Goal: Use online tool/utility: Utilize a website feature to perform a specific function

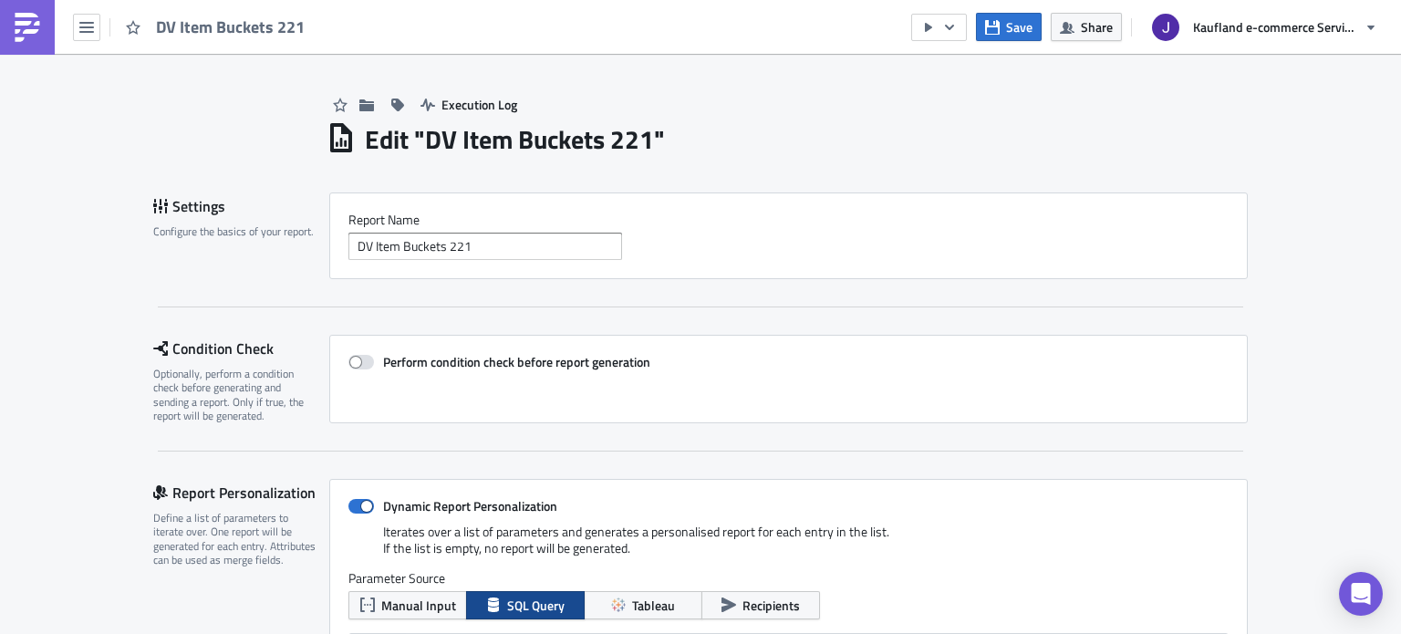
scroll to position [202, 0]
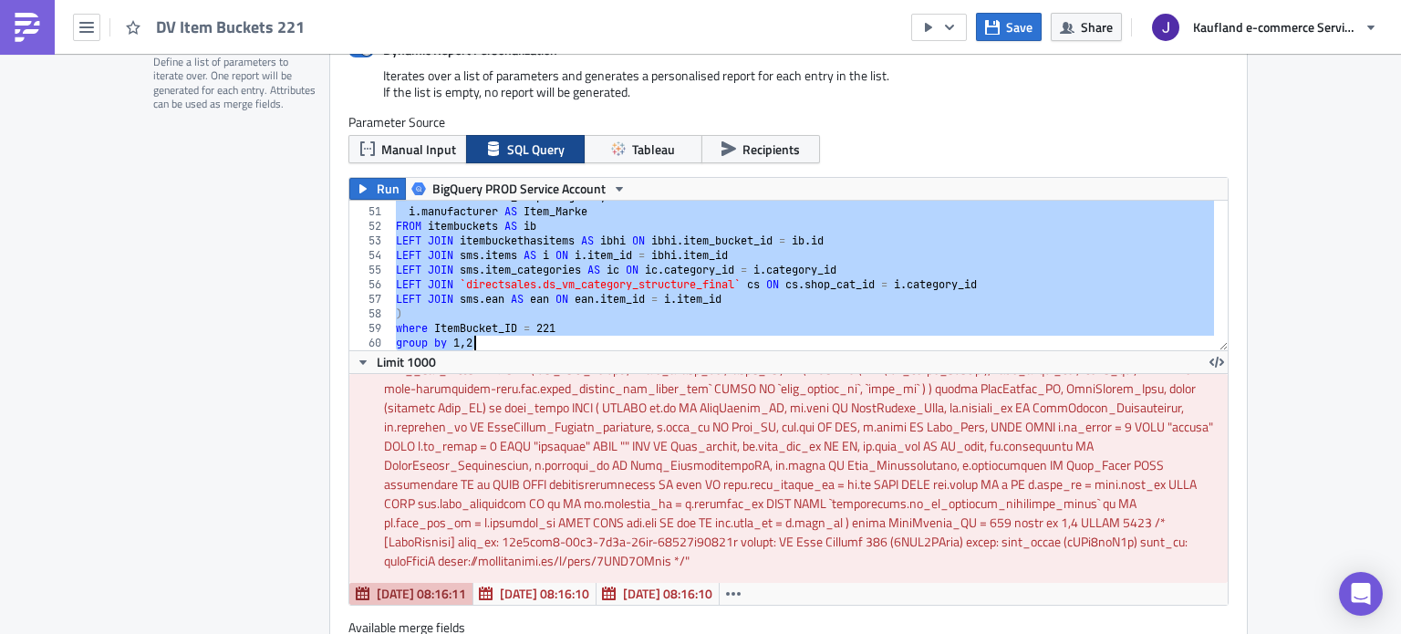
click at [179, 391] on div "Report Personalization Define a list of parameters to iterate over. One report …" at bounding box center [241, 363] width 176 height 680
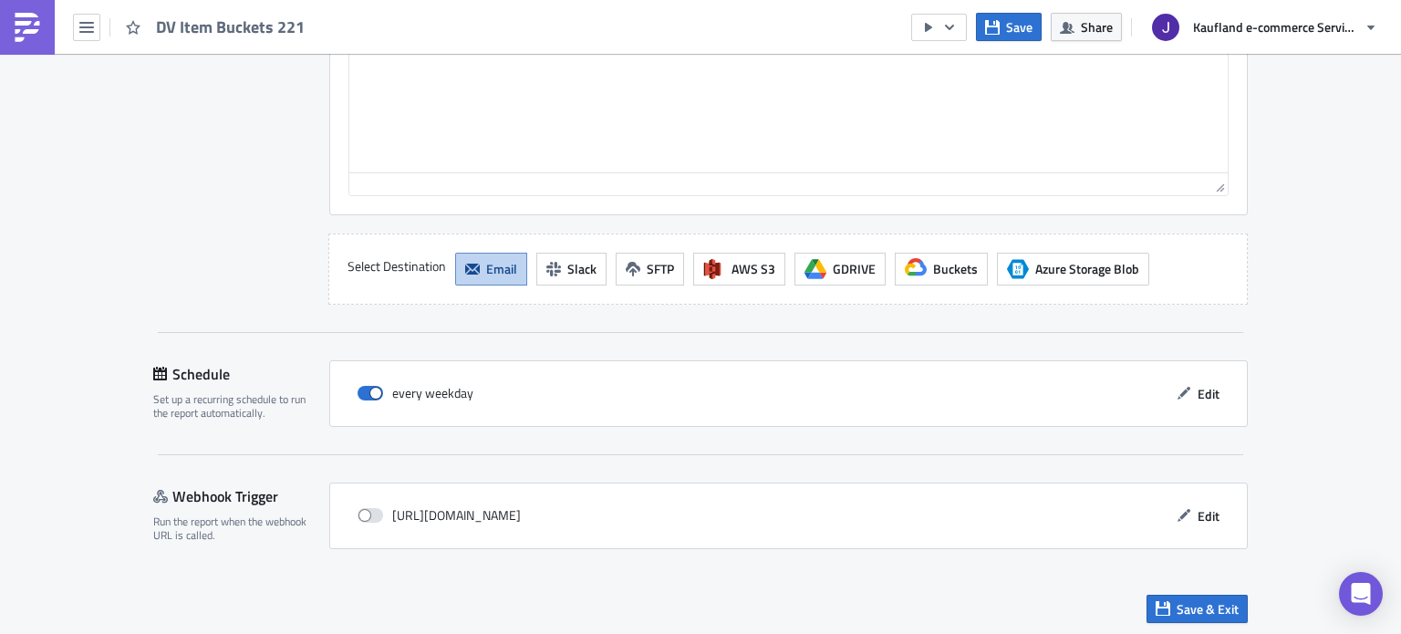
scroll to position [2130, 0]
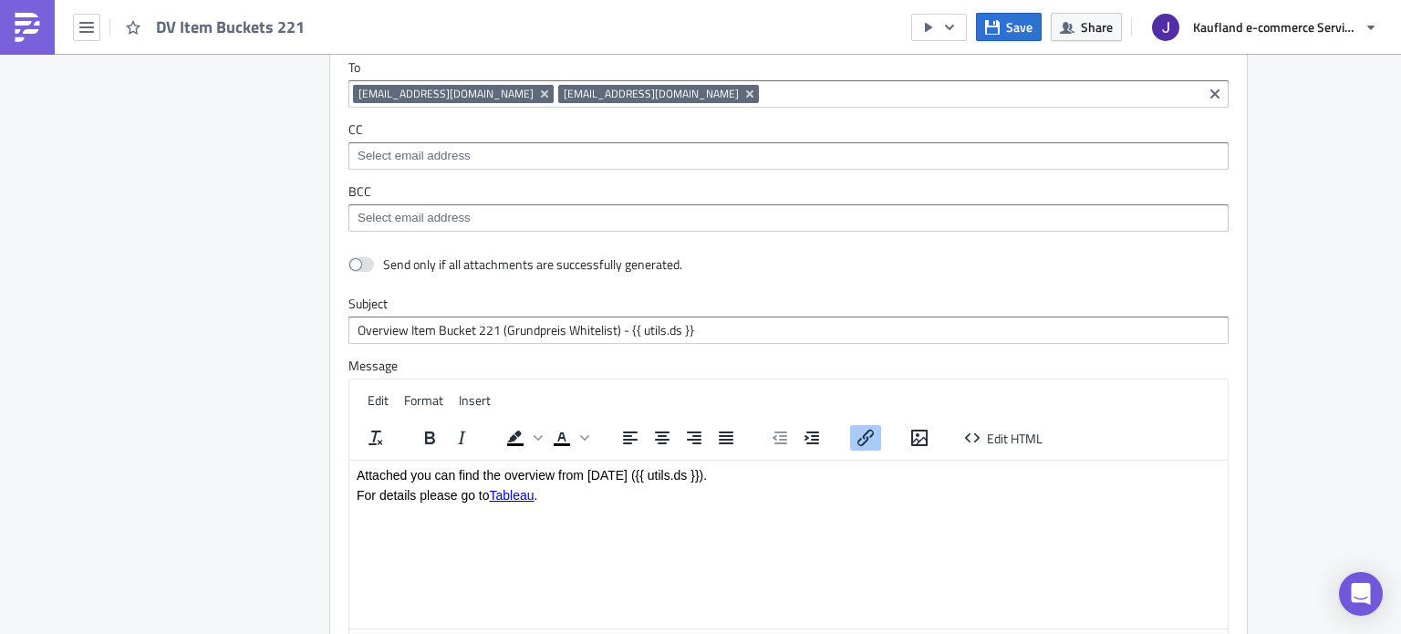
click at [513, 491] on link "Tableau" at bounding box center [512, 494] width 45 height 15
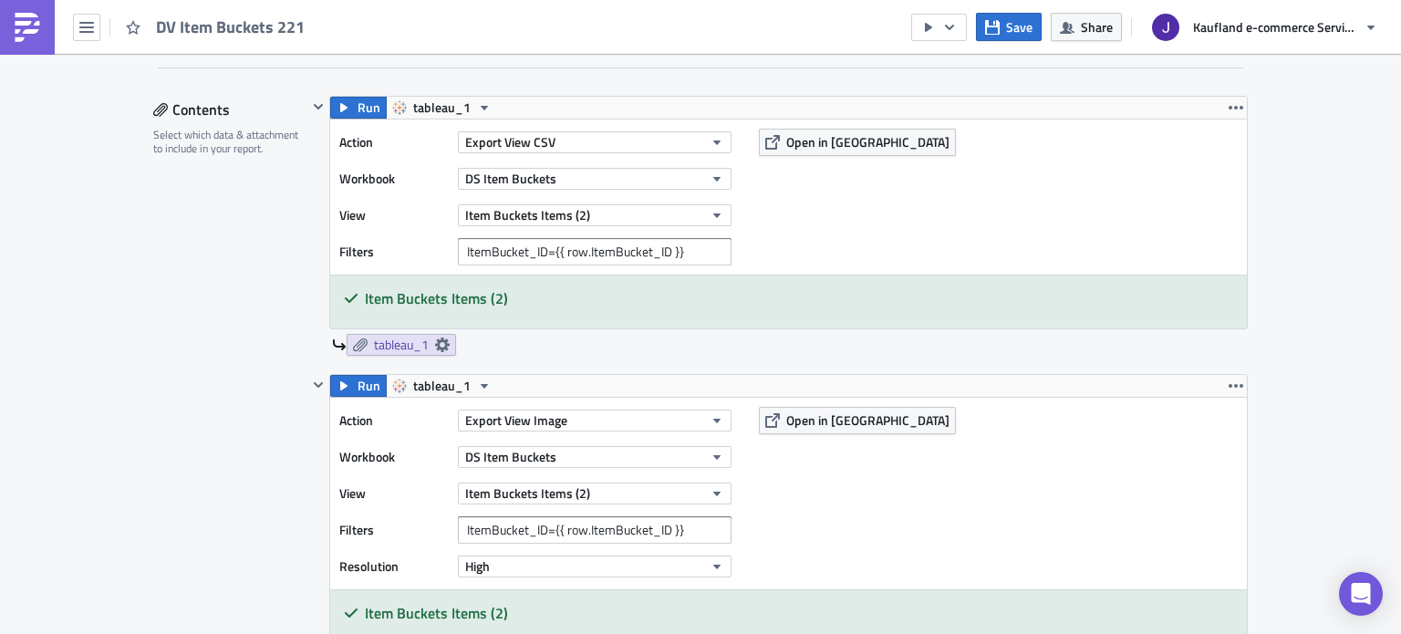
scroll to position [1127, 0]
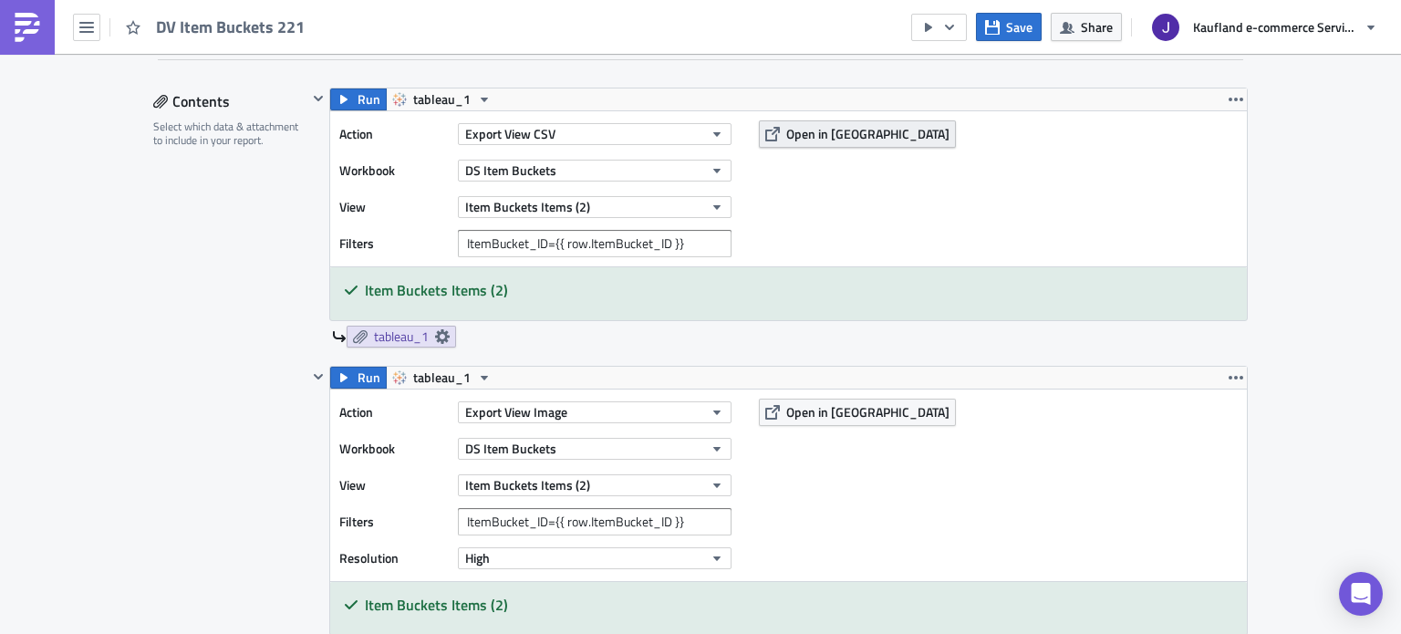
click at [789, 142] on button "Open in [GEOGRAPHIC_DATA]" at bounding box center [857, 133] width 197 height 27
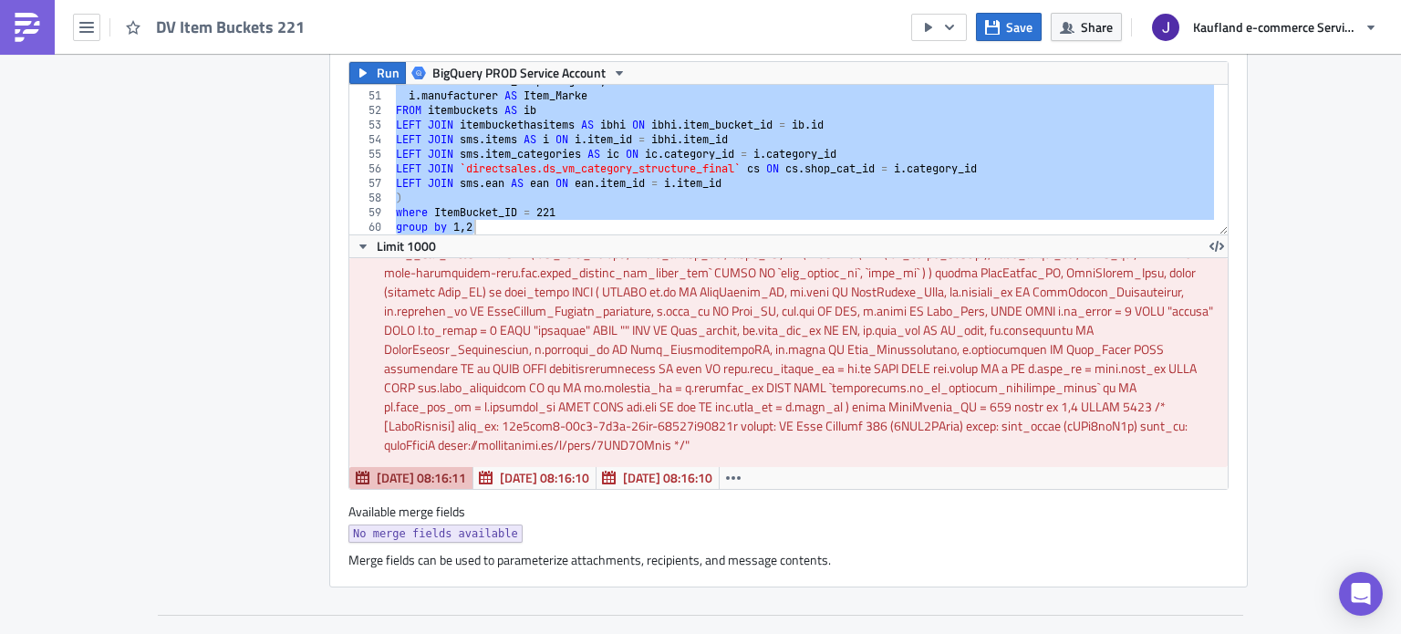
scroll to position [456, 0]
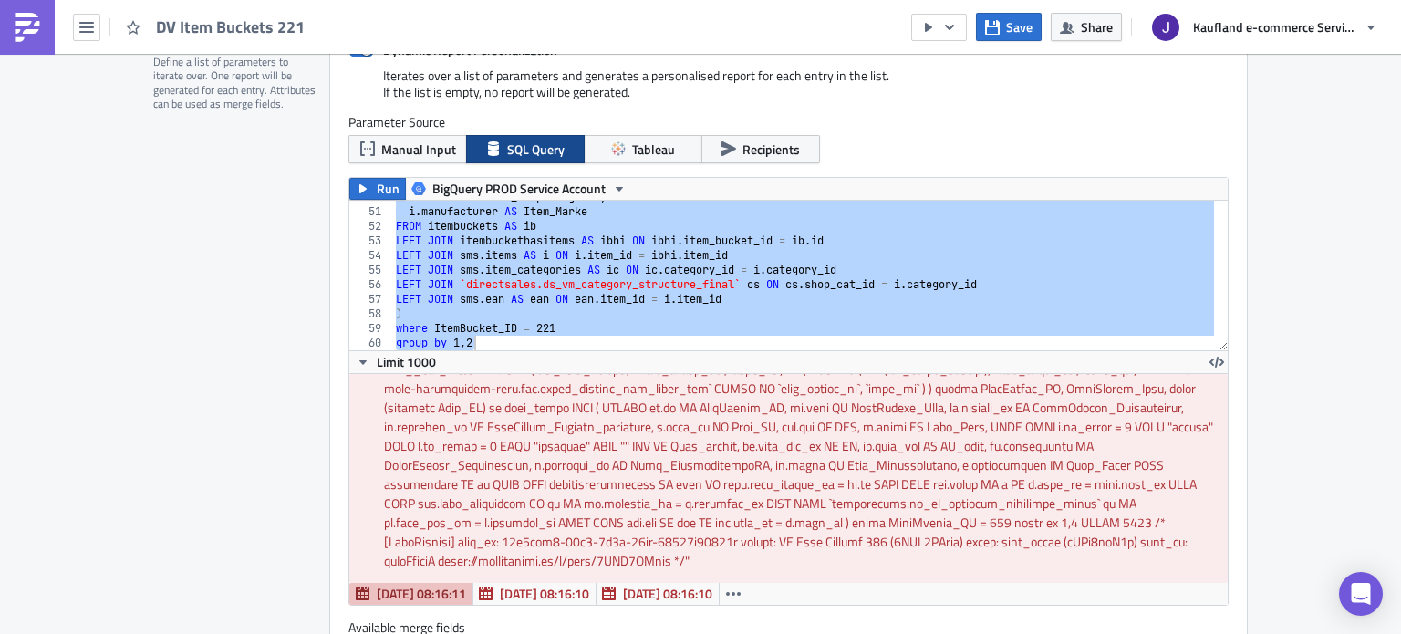
click at [220, 386] on div "Report Personalization Define a list of parameters to iterate over. One report …" at bounding box center [241, 363] width 176 height 680
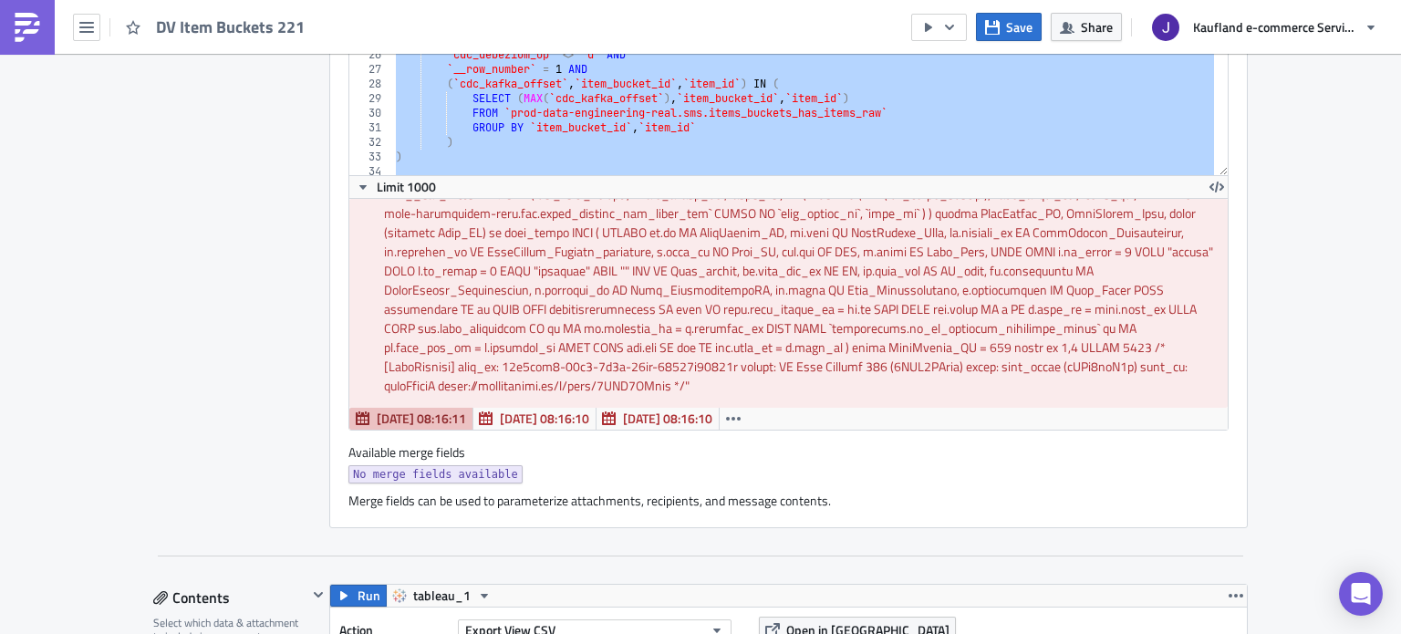
scroll to position [638, 0]
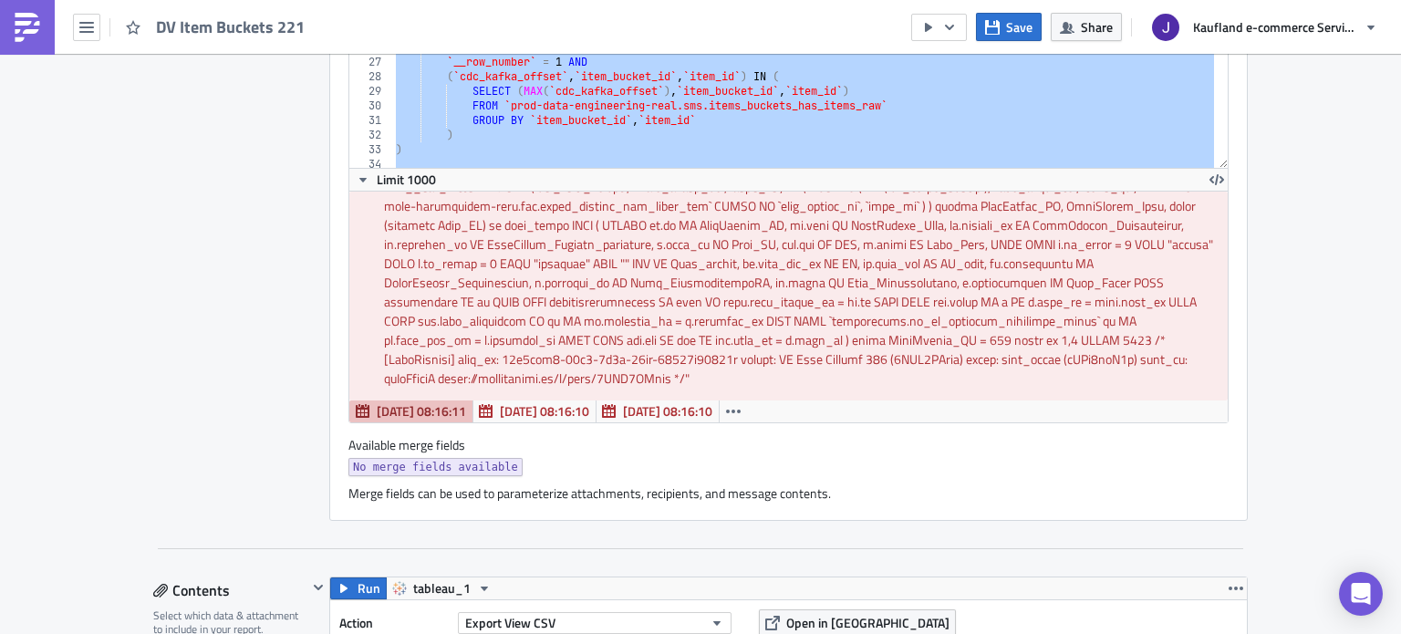
click at [202, 336] on div "Report Personalization Define a list of parameters to iterate over. One report …" at bounding box center [241, 180] width 176 height 680
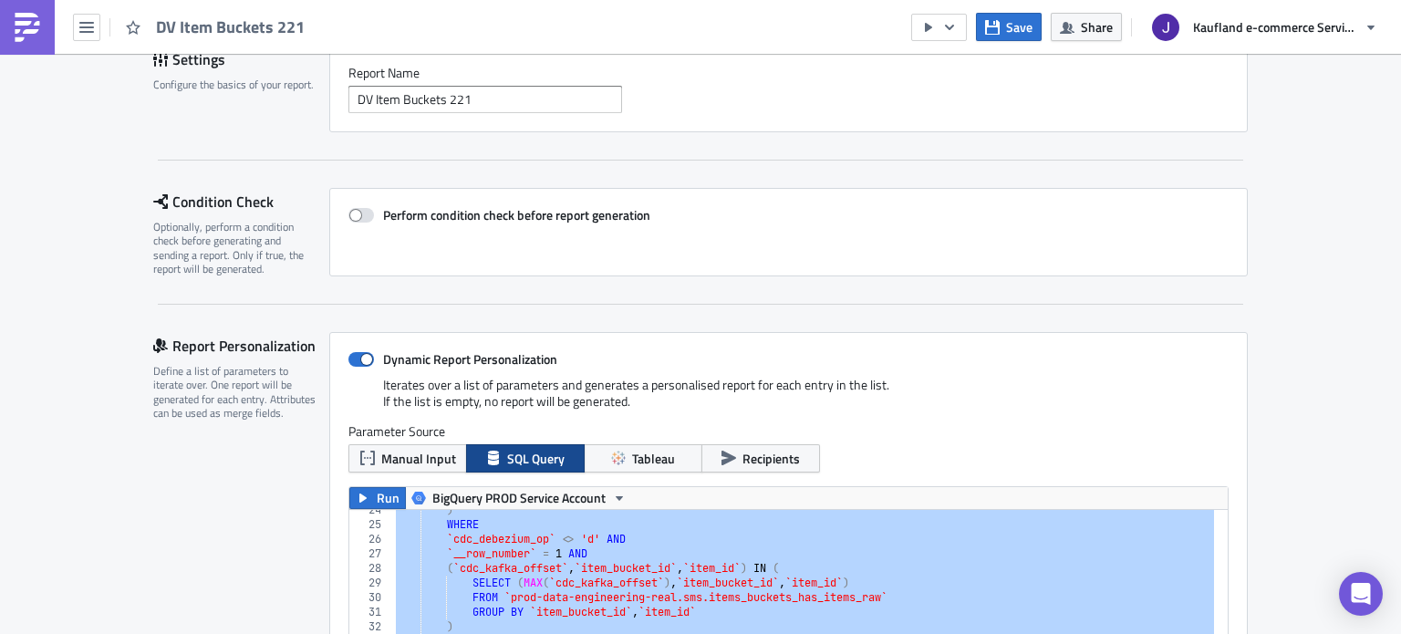
scroll to position [274, 0]
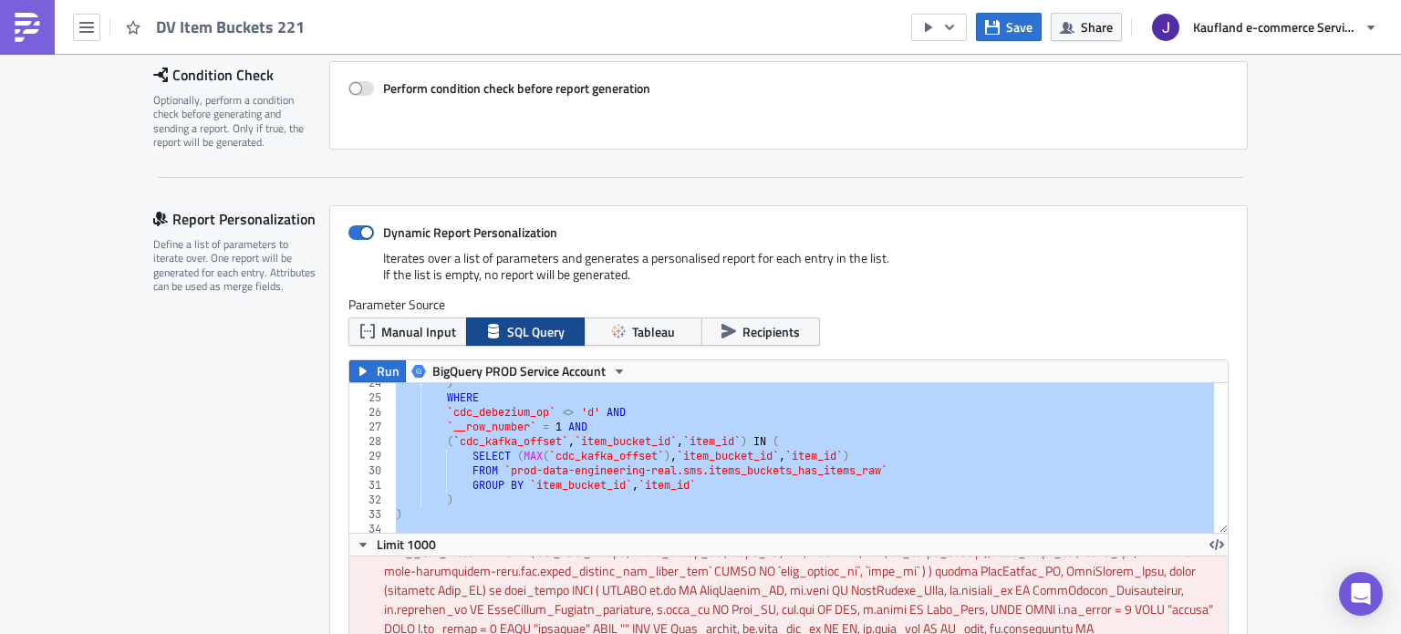
click at [515, 478] on div ") WHERE `cdc_debezium_op` <> 'd' AND `__row_number` = 1 AND ( `cdc_kafka_offset…" at bounding box center [803, 458] width 822 height 150
click at [588, 474] on div ") WHERE `cdc_debezium_op` <> 'd' AND `__row_number` = 1 AND ( `cdc_kafka_offset…" at bounding box center [803, 458] width 822 height 150
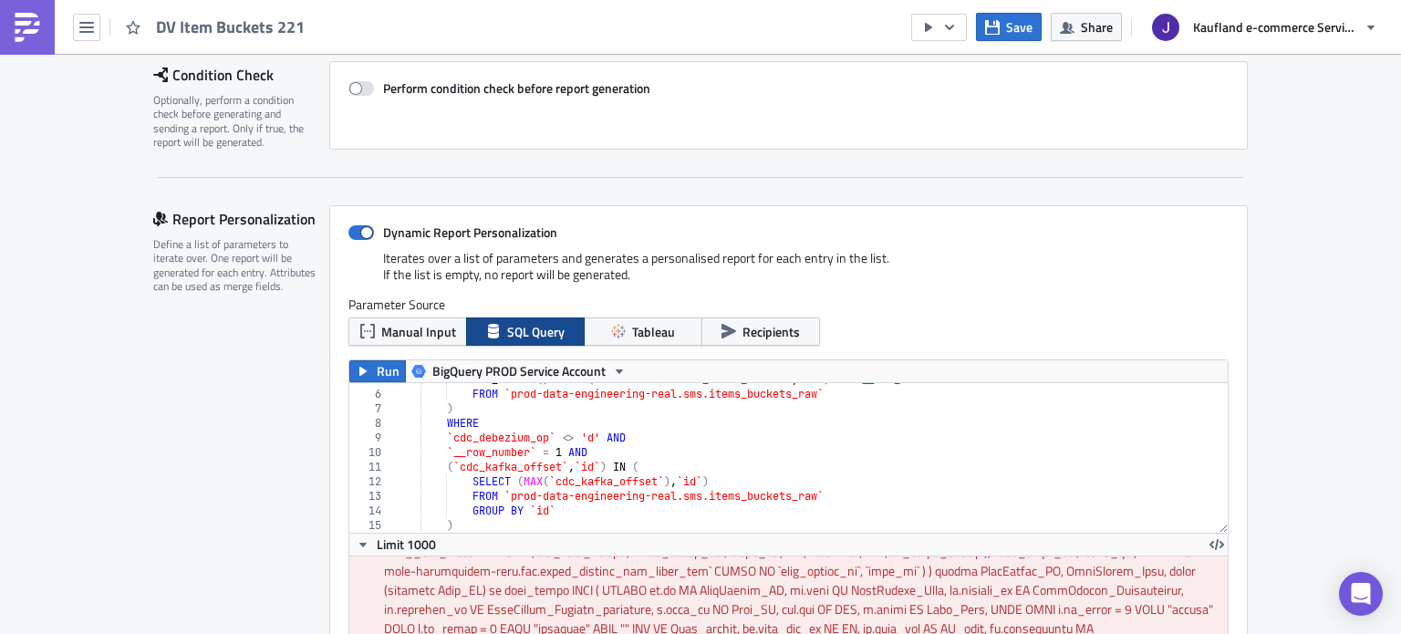
scroll to position [69, 0]
click at [641, 457] on div "ROW_NUMBER ( ) OVER ( PARTITION BY `cdc_kafka_offset` , `id` ) AS `__row_number…" at bounding box center [803, 461] width 823 height 179
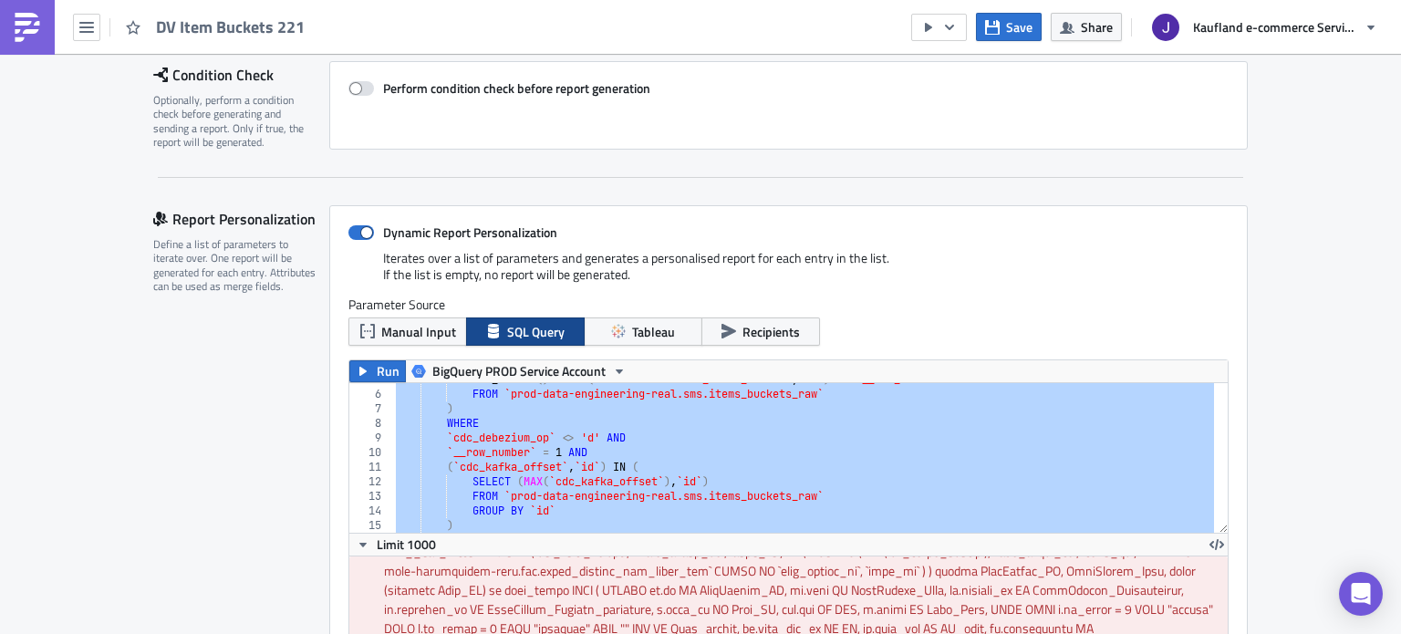
paste textarea
type textarea "group by 1,2"
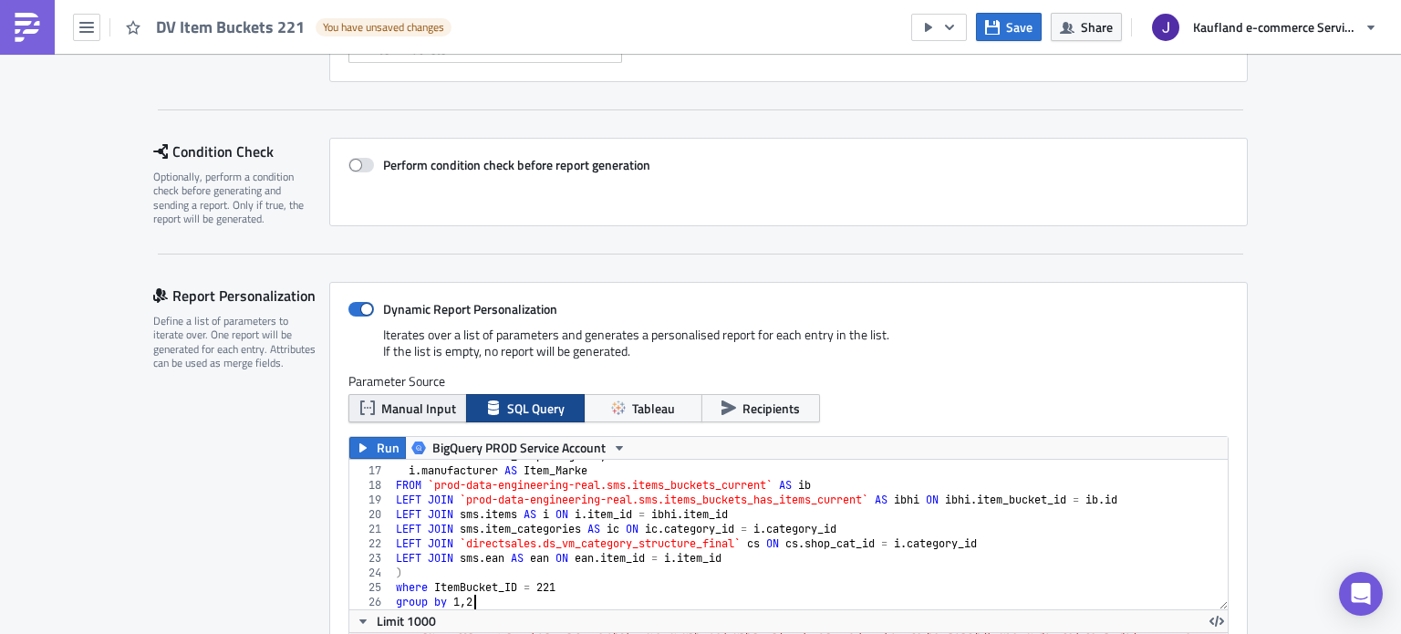
scroll to position [182, 0]
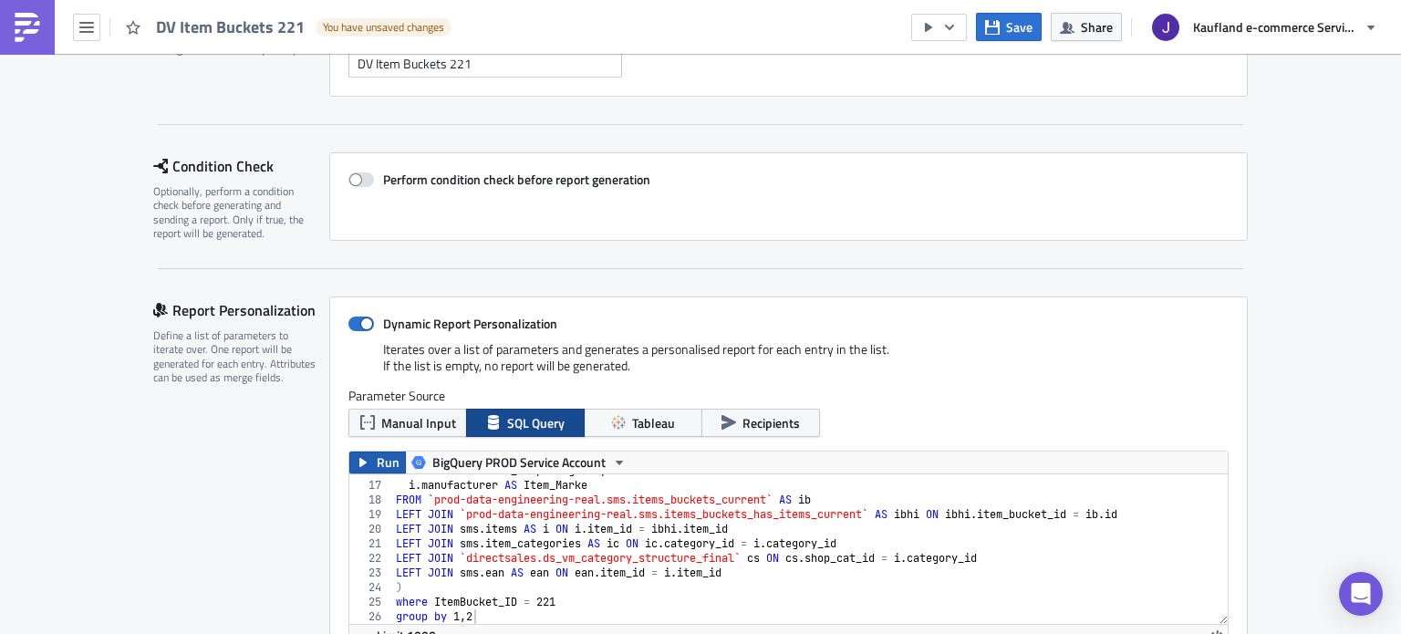
click at [377, 466] on span "Run" at bounding box center [388, 462] width 23 height 22
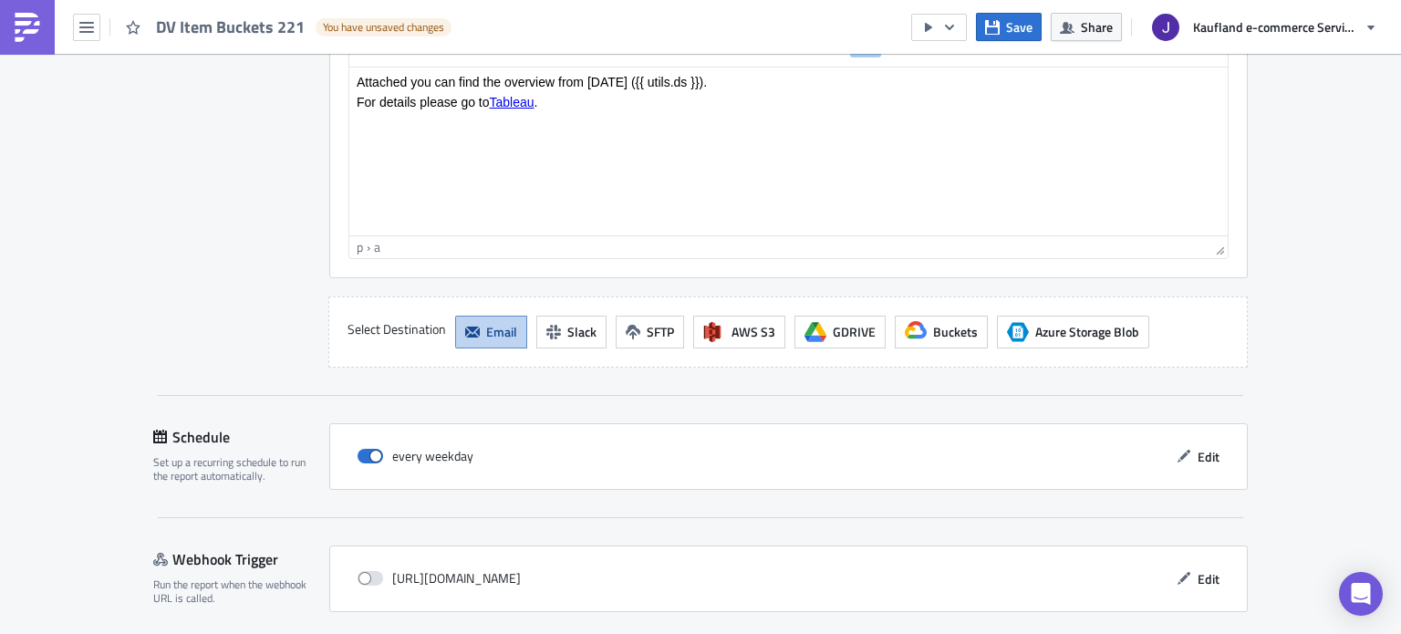
scroll to position [2586, 0]
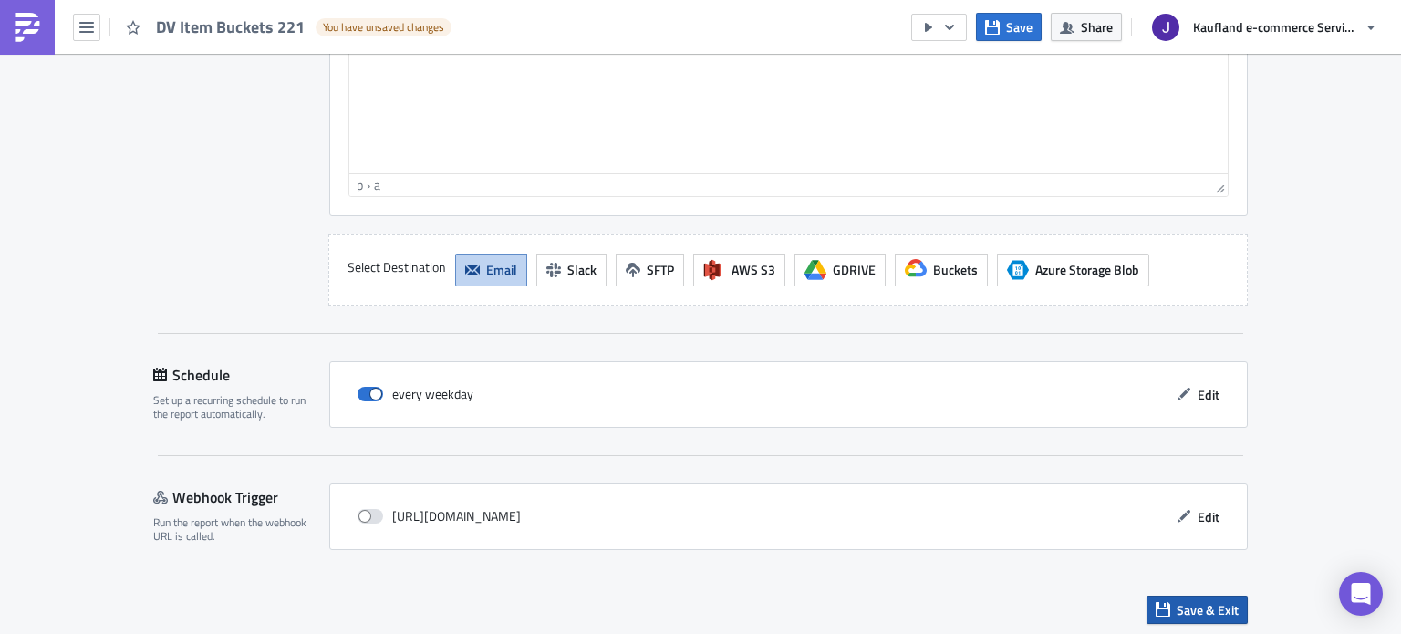
click at [1210, 603] on span "Save & Exit" at bounding box center [1207, 609] width 62 height 19
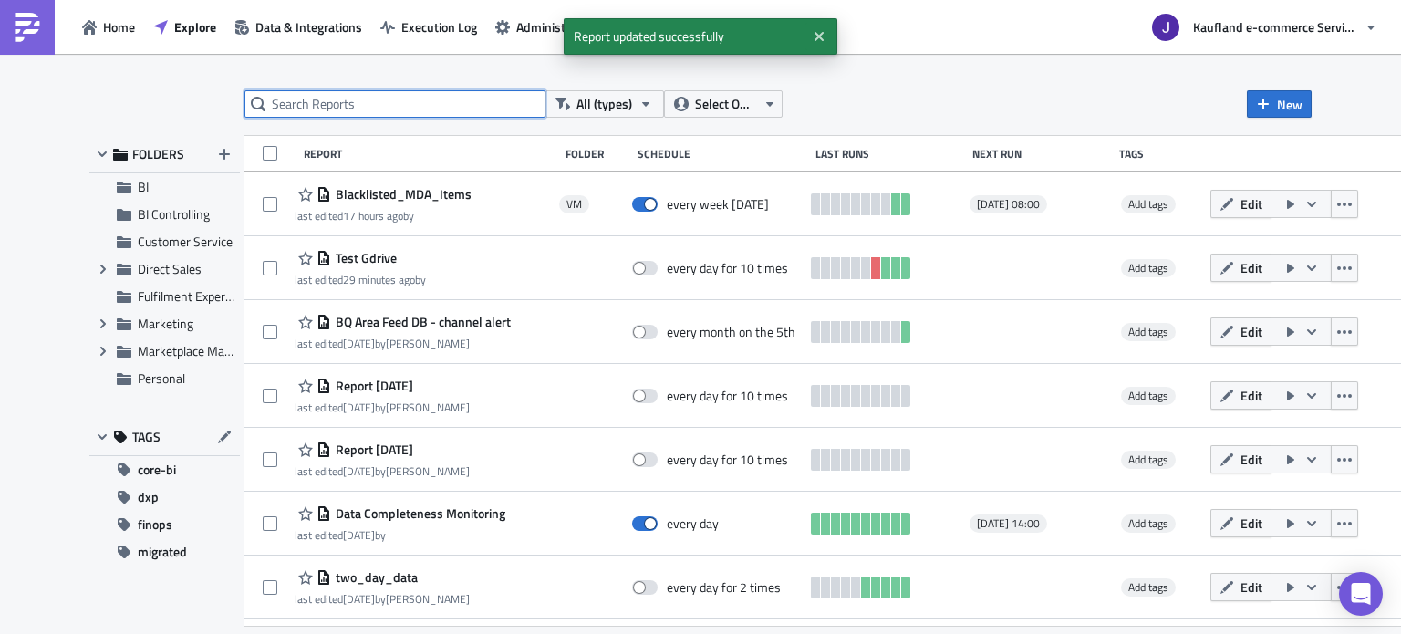
click at [444, 101] on input "text" at bounding box center [394, 103] width 301 height 27
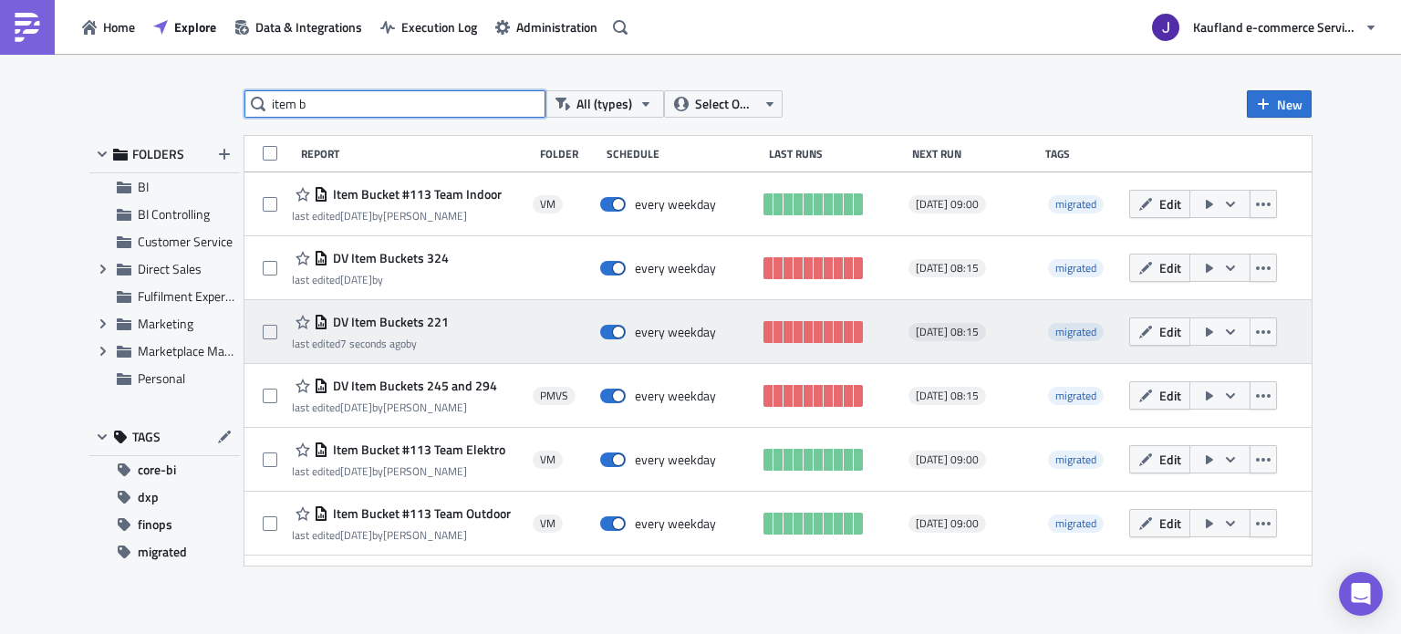
type input "item b"
click at [1211, 330] on icon "button" at bounding box center [1209, 331] width 7 height 9
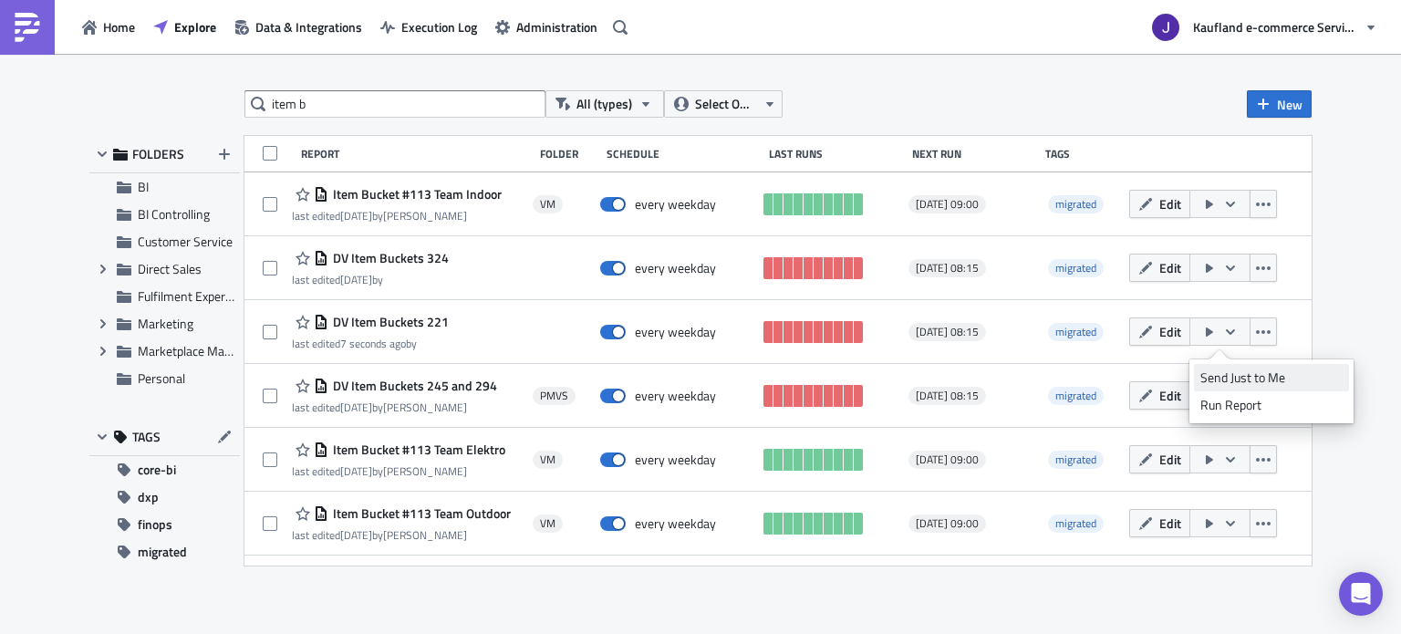
click at [1226, 368] on div "Send Just to Me" at bounding box center [1271, 377] width 142 height 18
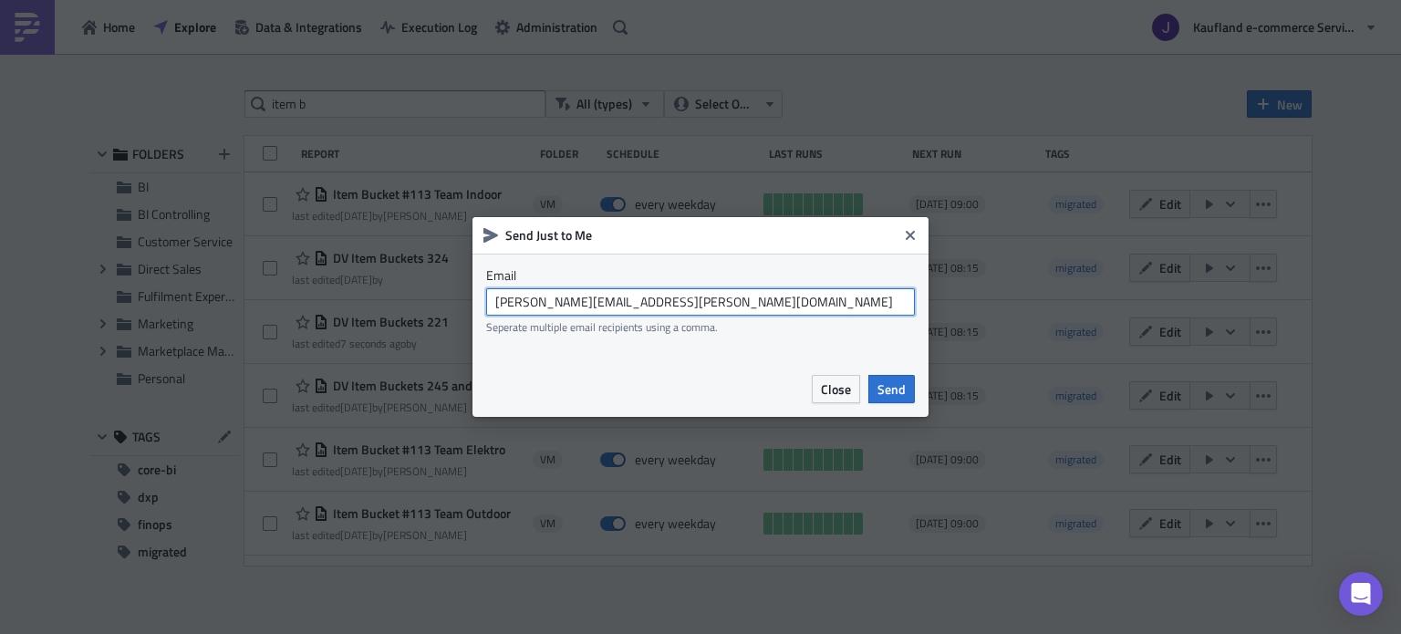
click at [572, 295] on input "[PERSON_NAME][EMAIL_ADDRESS][PERSON_NAME][DOMAIN_NAME]" at bounding box center [700, 301] width 429 height 27
type input "[EMAIL_ADDRESS][DOMAIN_NAME]"
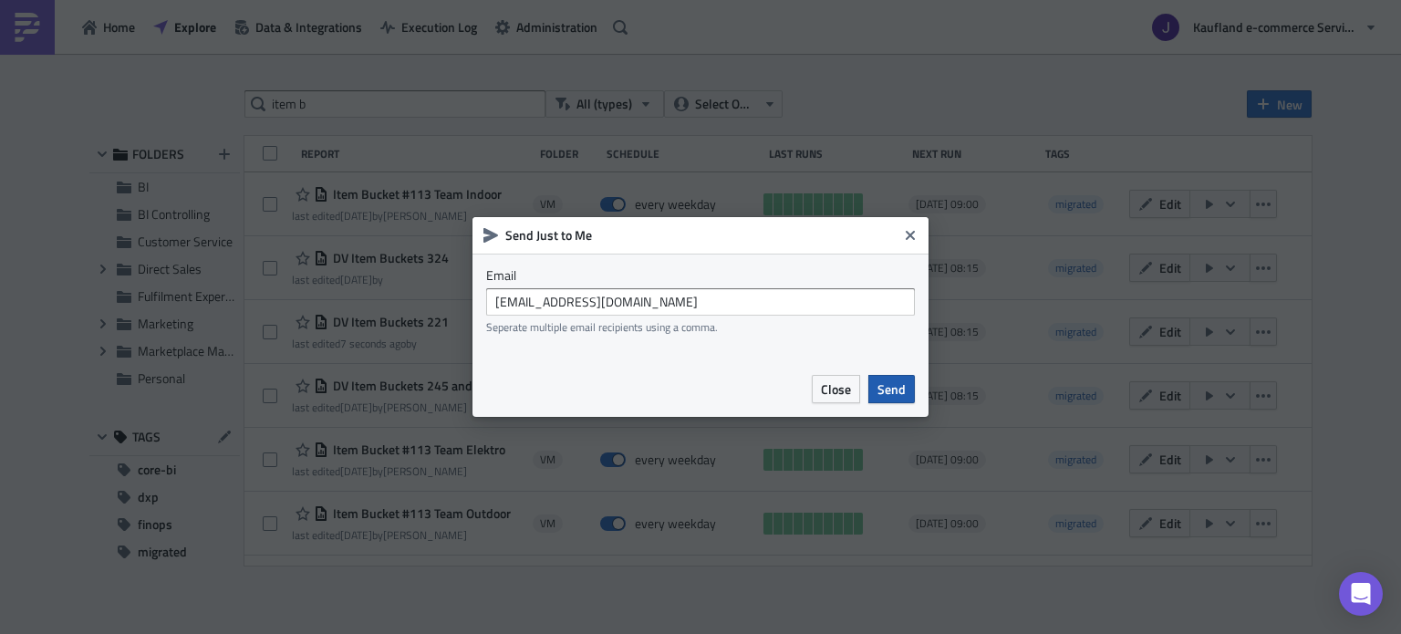
click at [906, 388] on button "Send" at bounding box center [891, 389] width 47 height 28
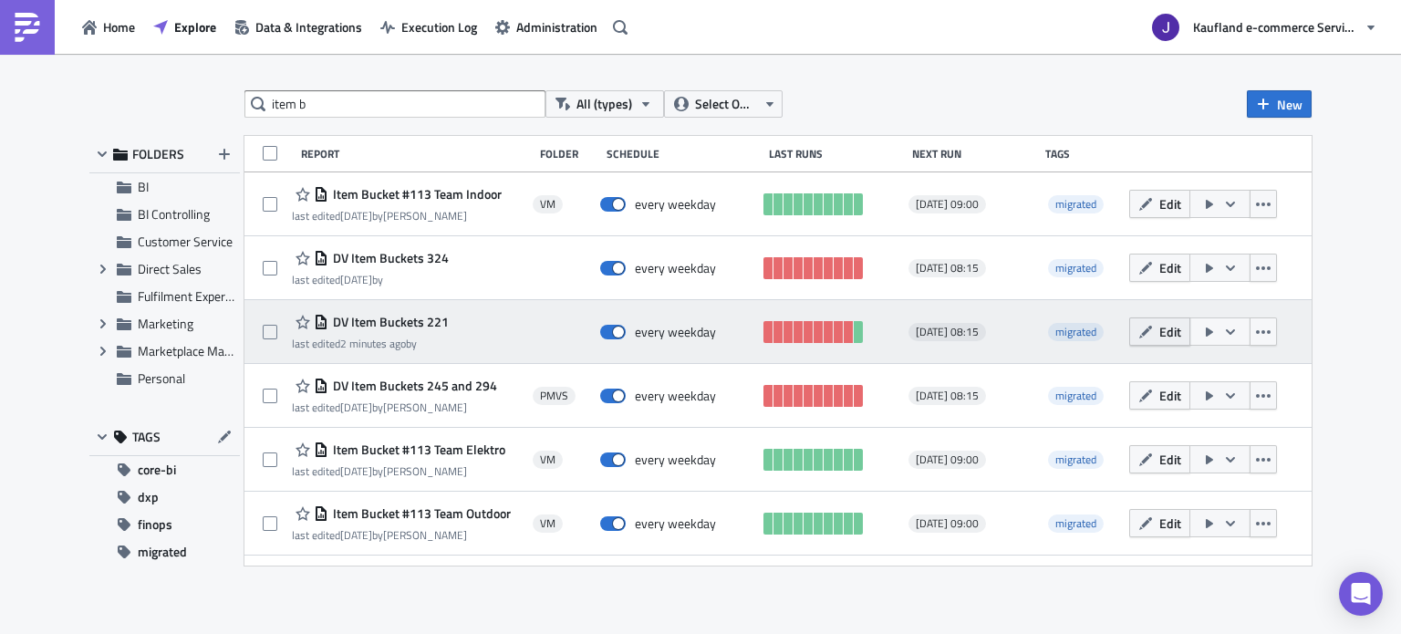
click at [1155, 335] on button "Edit" at bounding box center [1159, 331] width 61 height 28
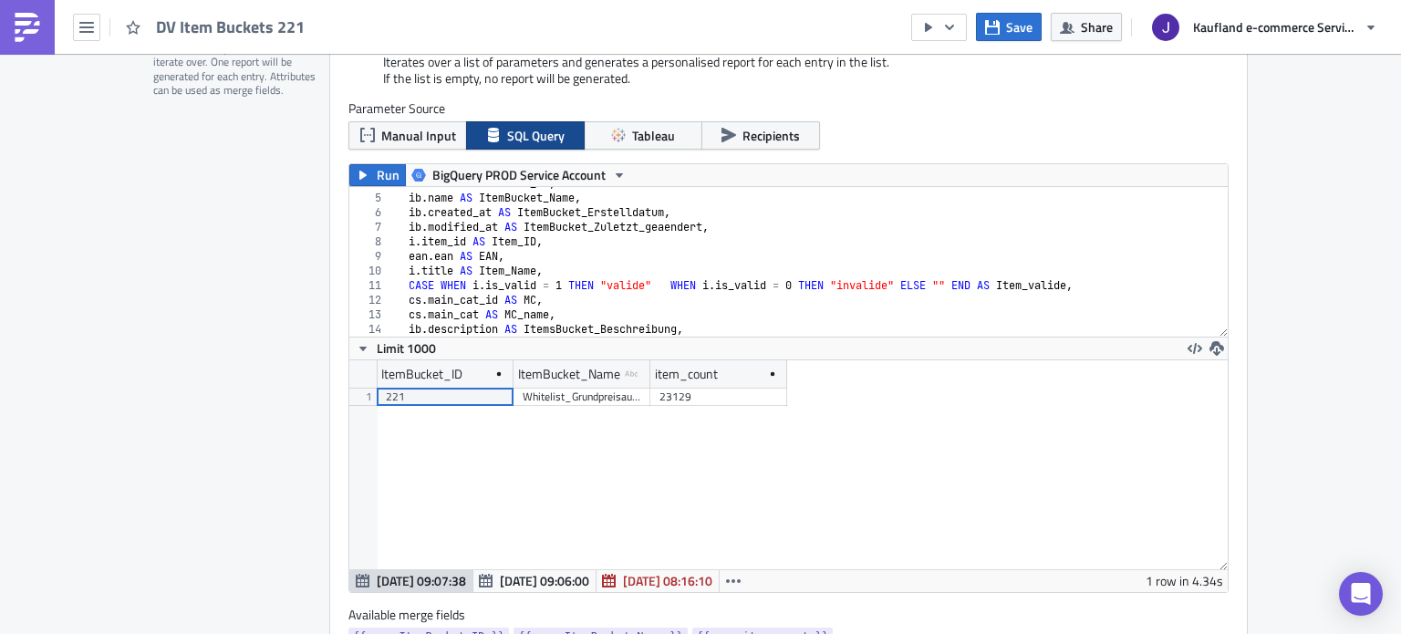
scroll to position [442, 0]
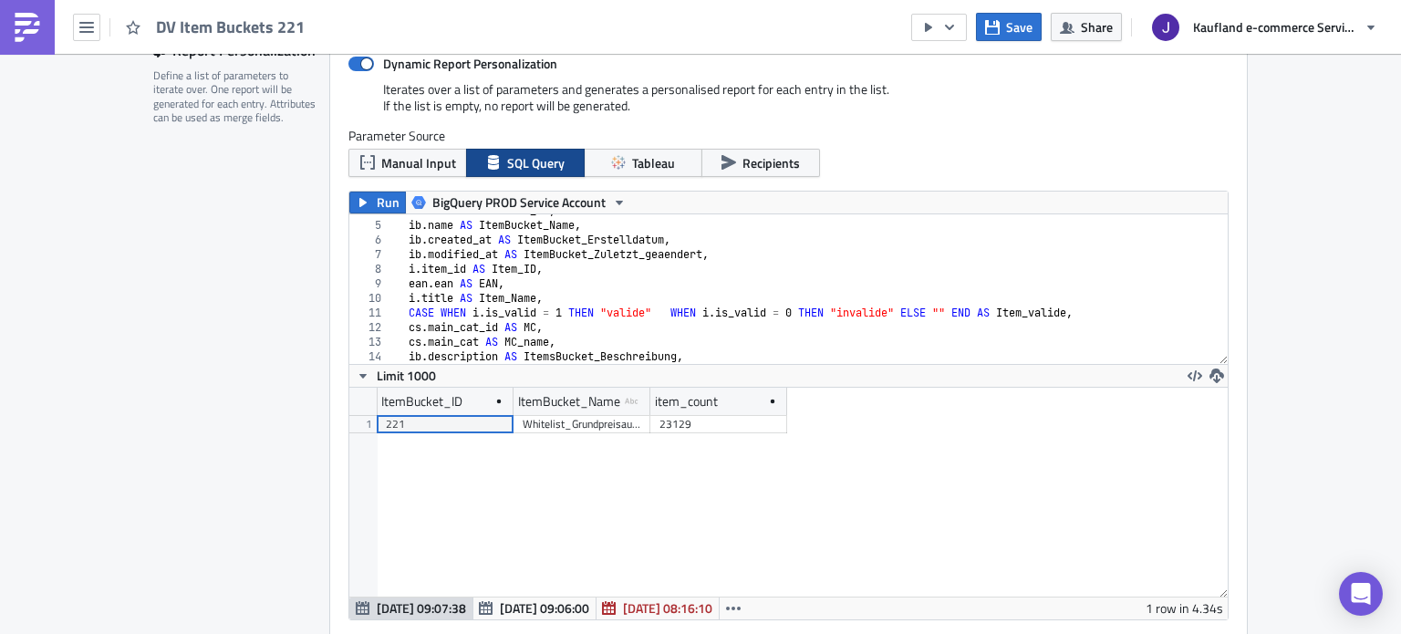
click at [507, 328] on div "ib . id AS ItemBucket_ID , ib . name AS ItemBucket_Name , ib . created_at AS It…" at bounding box center [803, 292] width 823 height 179
type textarea "where ItemBucket_ID = 221 group by 1,2"
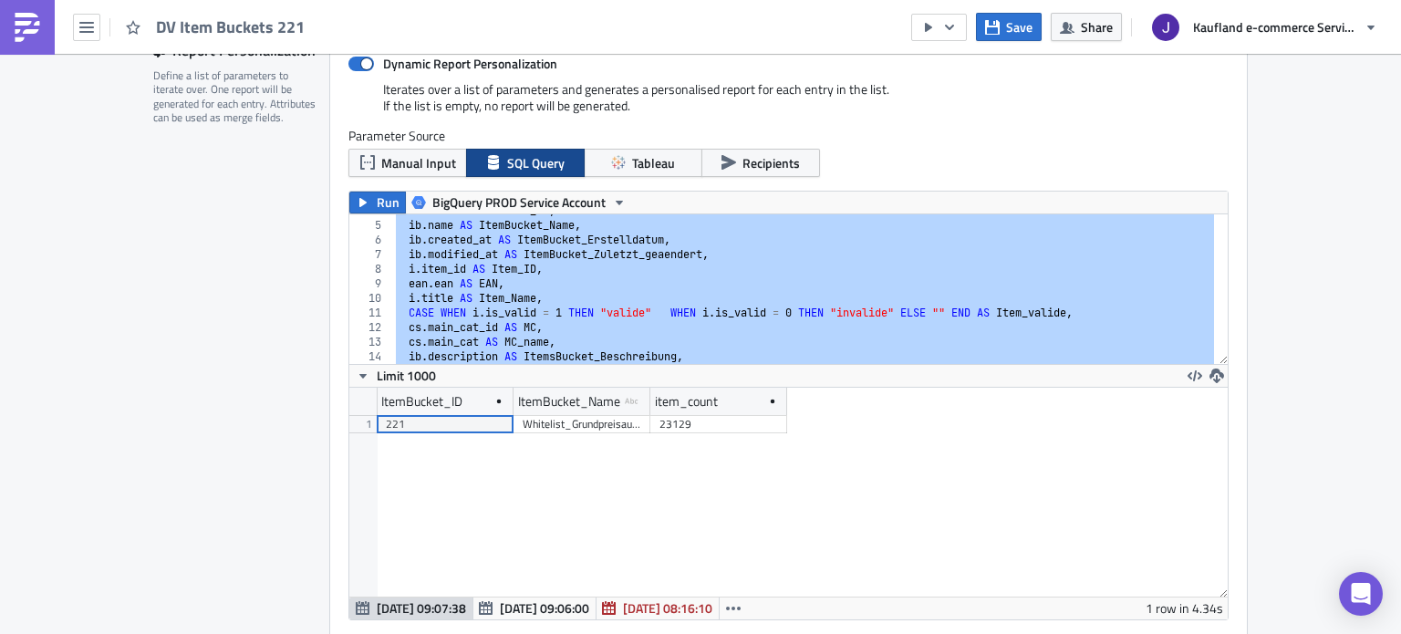
click at [277, 330] on div "Report Personalization Define a list of parameters to iterate over. One report …" at bounding box center [241, 376] width 176 height 681
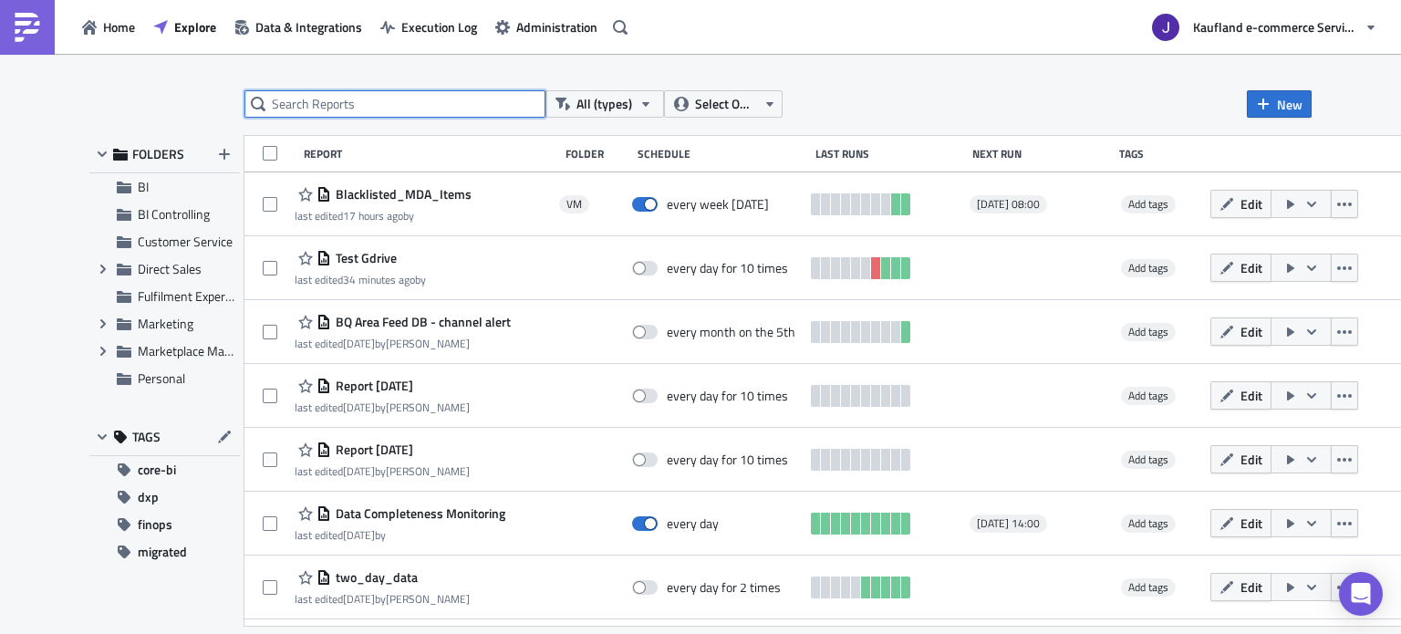
click at [411, 91] on input "text" at bounding box center [394, 103] width 301 height 27
type input "item bucket"
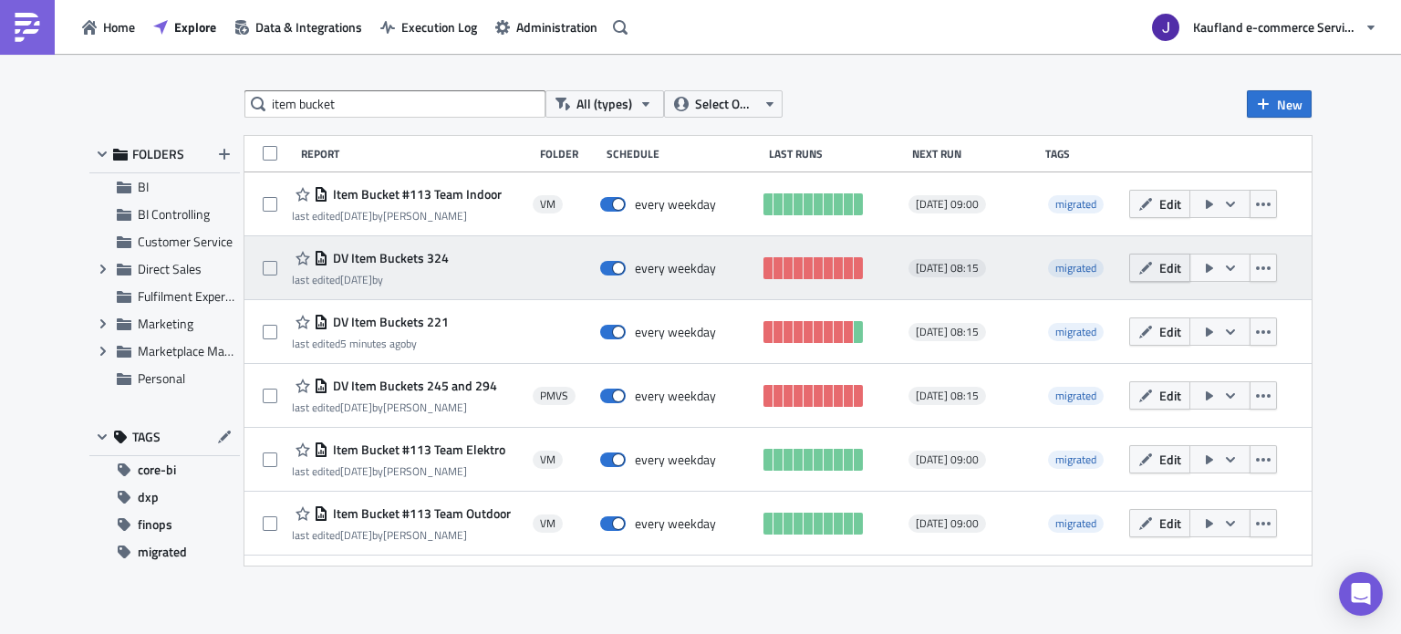
click at [1171, 279] on button "Edit" at bounding box center [1159, 268] width 61 height 28
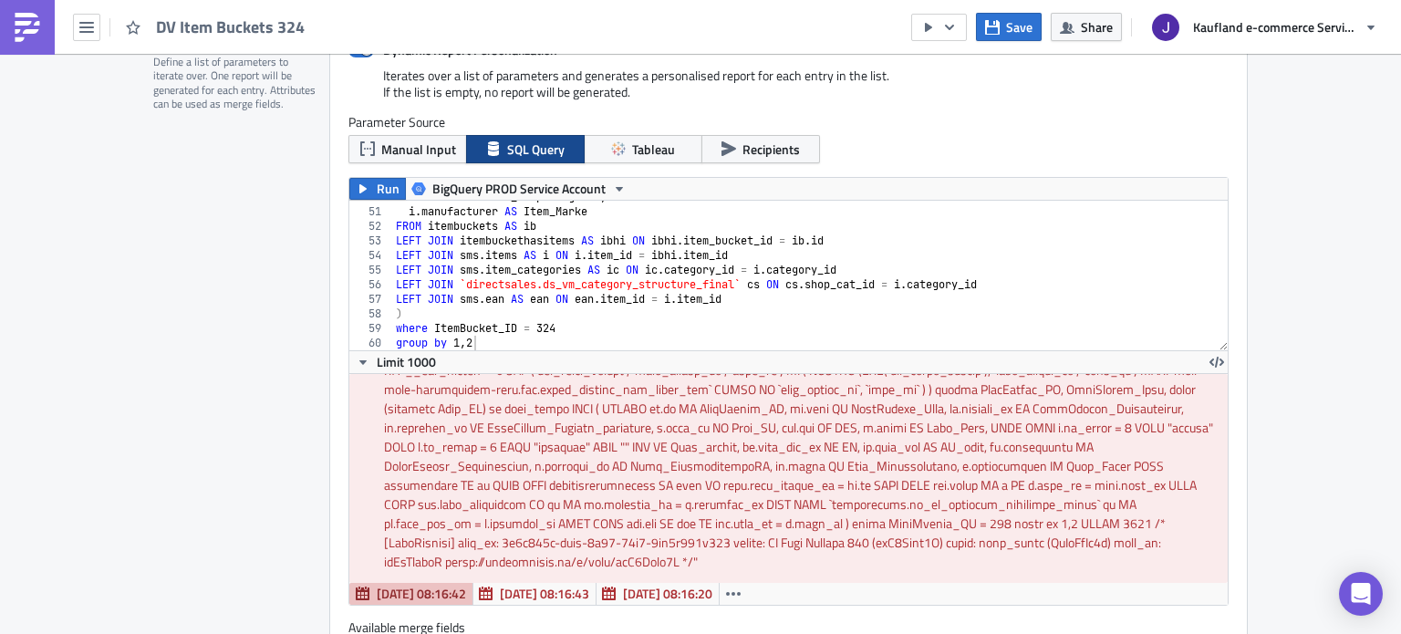
scroll to position [726, 0]
click at [554, 277] on div "ic . title AS Item_Shopkategorie , i . manufacturer AS Item_Marke FROM itembuck…" at bounding box center [803, 279] width 823 height 179
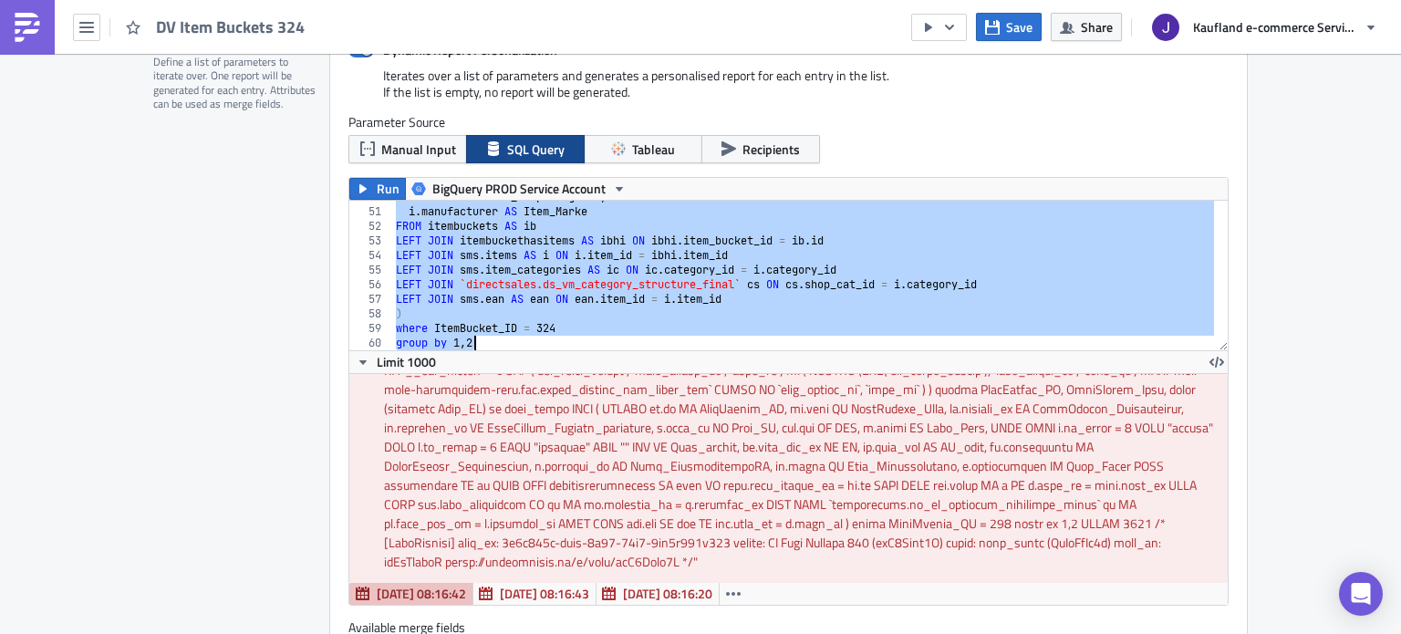
paste textarea
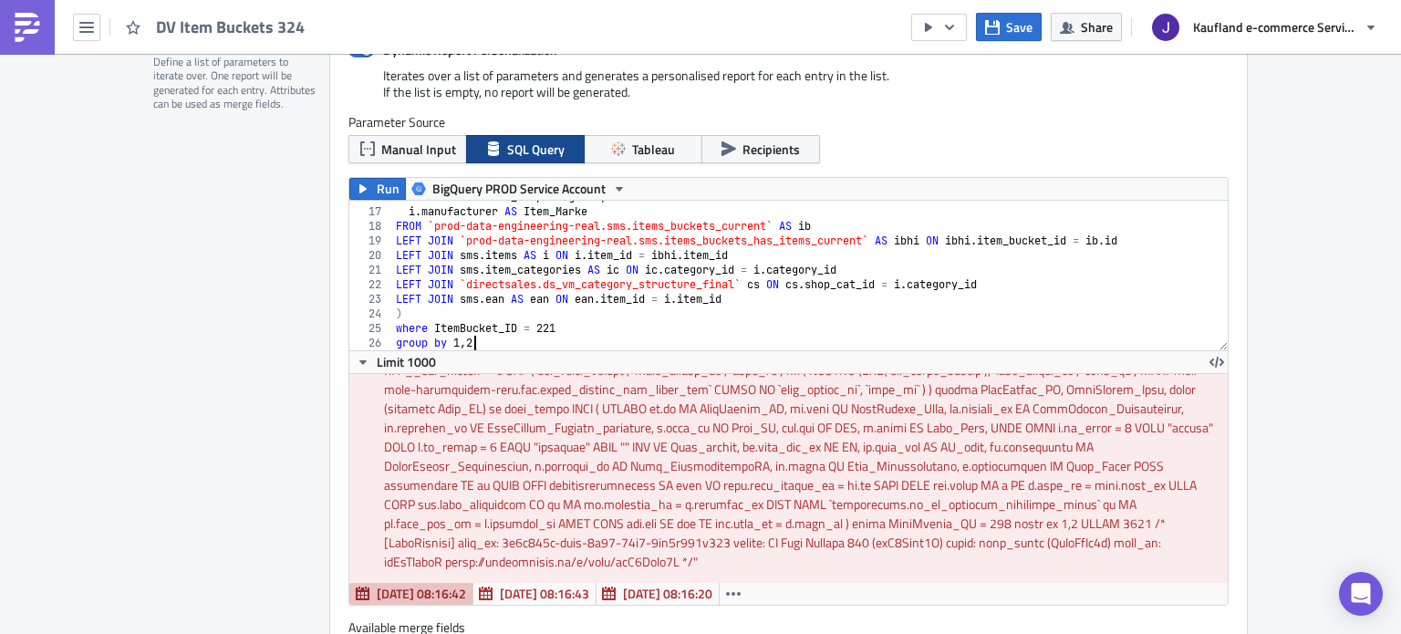
scroll to position [230, 0]
click at [541, 326] on div "ic . title AS Item_Shopkategorie , i . manufacturer AS Item_Marke FROM `prod-da…" at bounding box center [803, 279] width 823 height 179
type textarea "where ItemBucket_ID = 324"
click at [368, 194] on button "Run" at bounding box center [377, 189] width 57 height 22
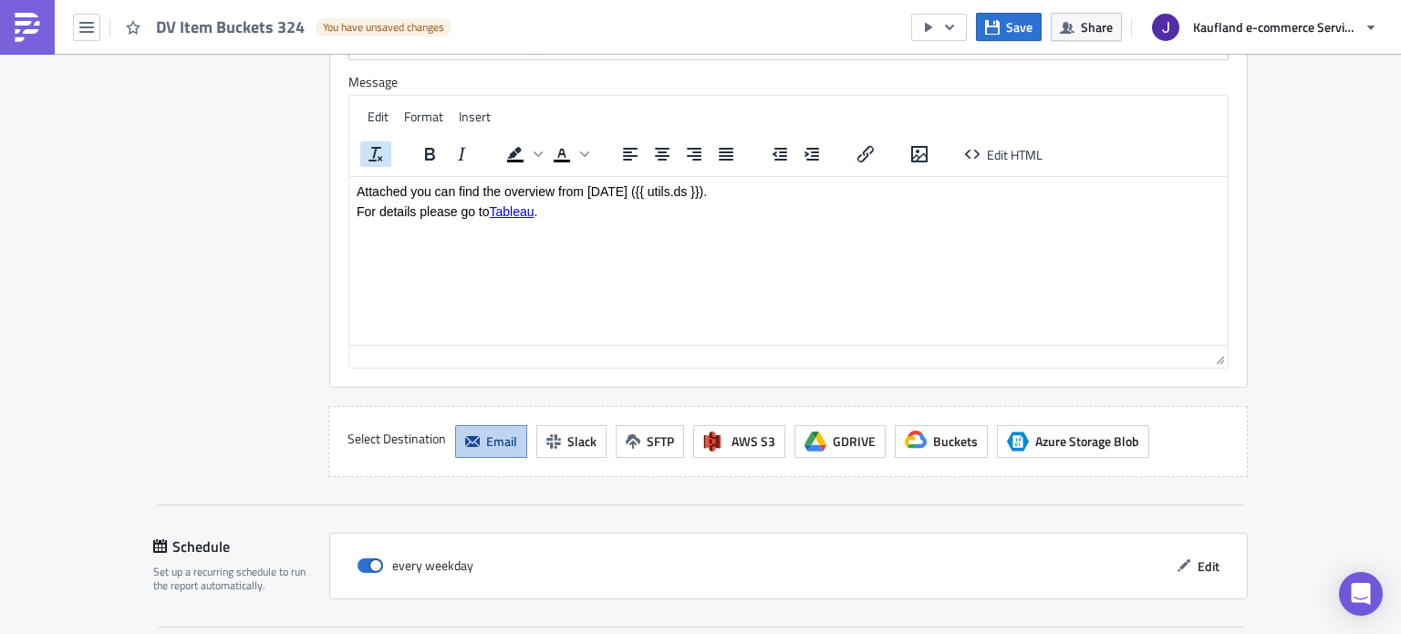
scroll to position [2586, 0]
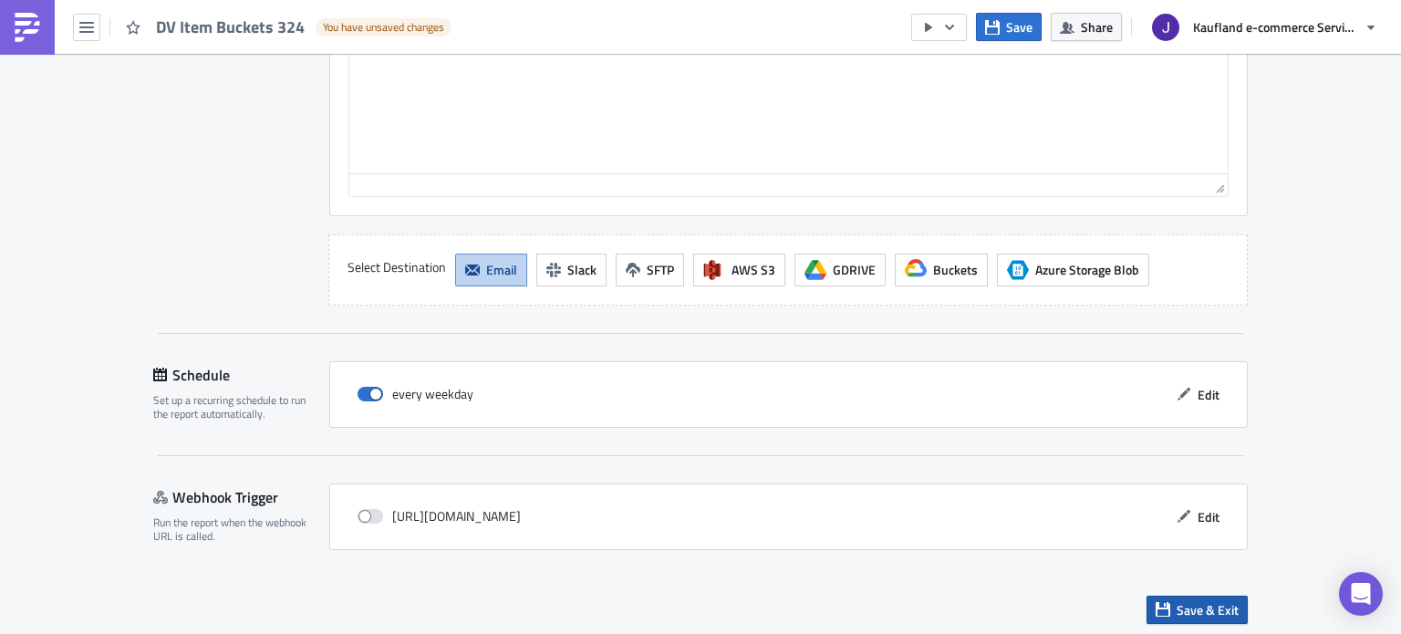
click at [1217, 602] on span "Save & Exit" at bounding box center [1207, 609] width 62 height 19
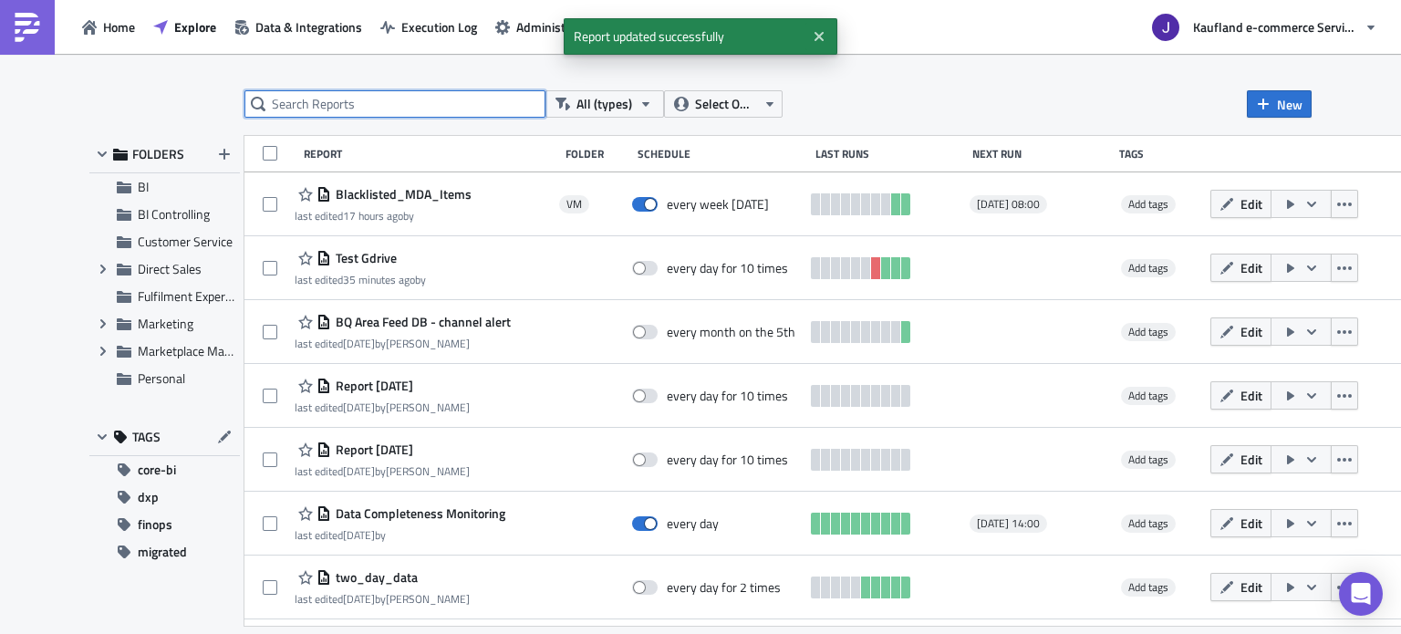
click at [340, 101] on input "text" at bounding box center [394, 103] width 301 height 27
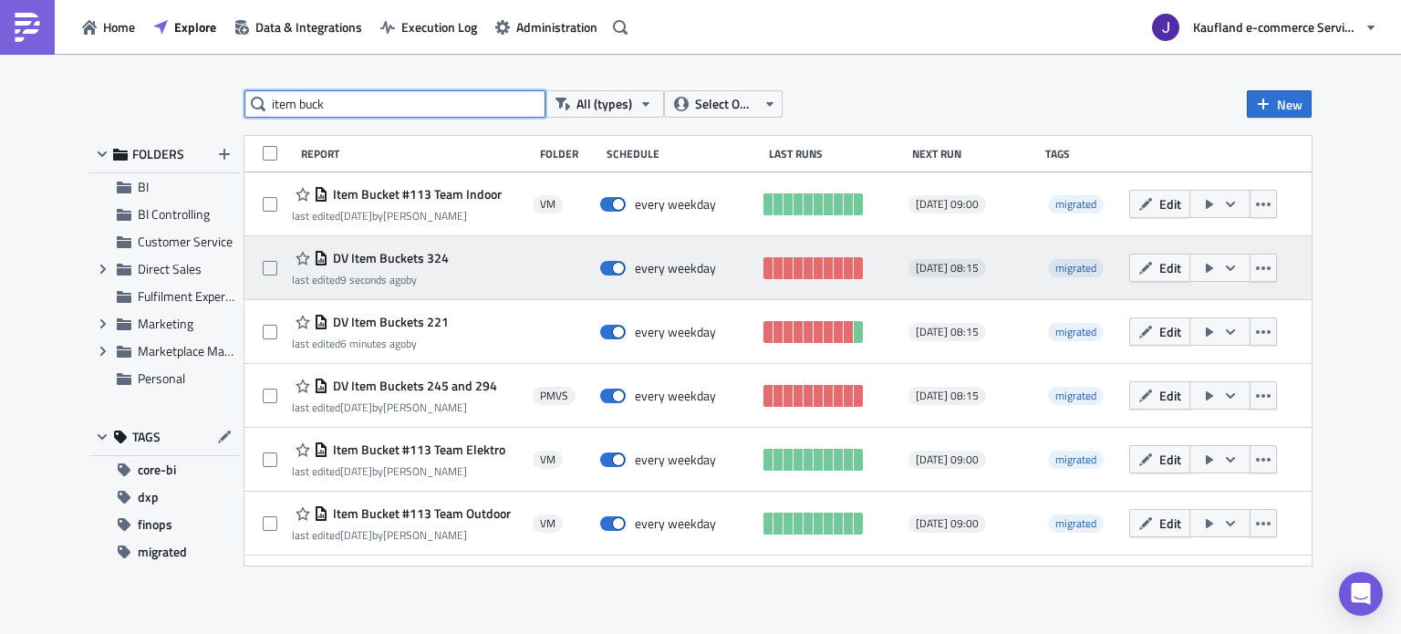
type input "item buck"
click at [1214, 263] on icon "button" at bounding box center [1209, 268] width 15 height 15
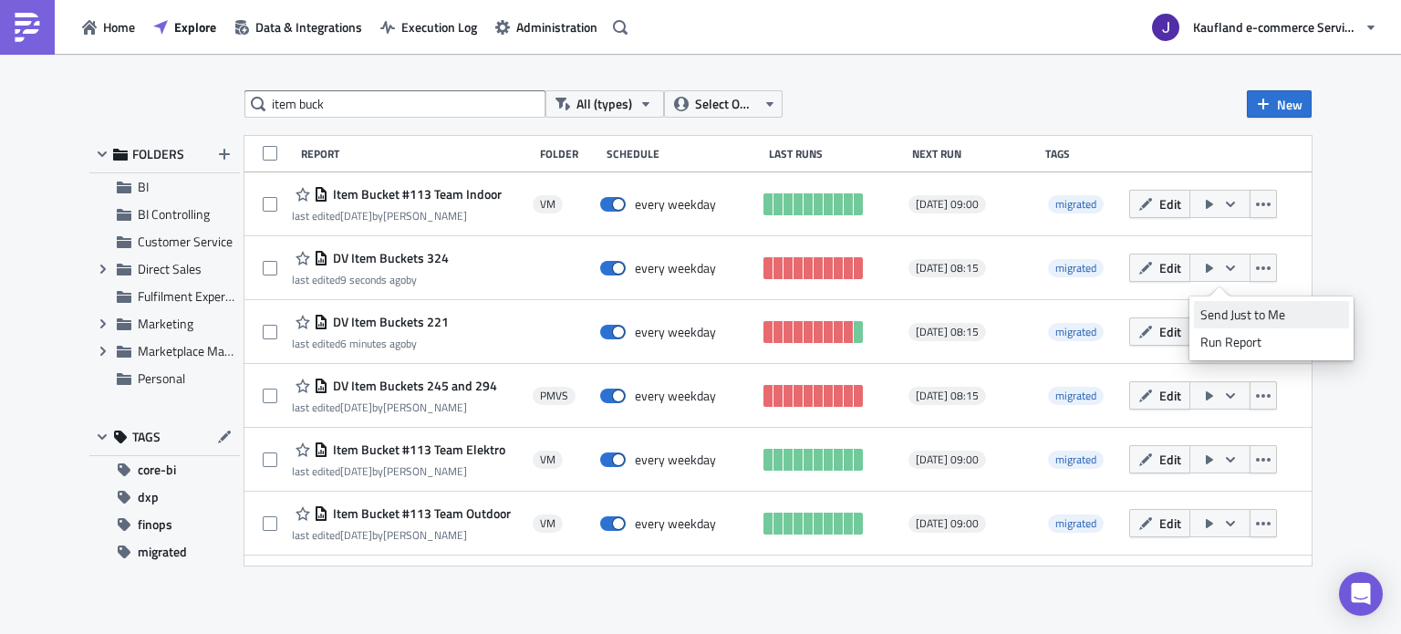
click at [1207, 304] on link "Send Just to Me" at bounding box center [1271, 314] width 155 height 27
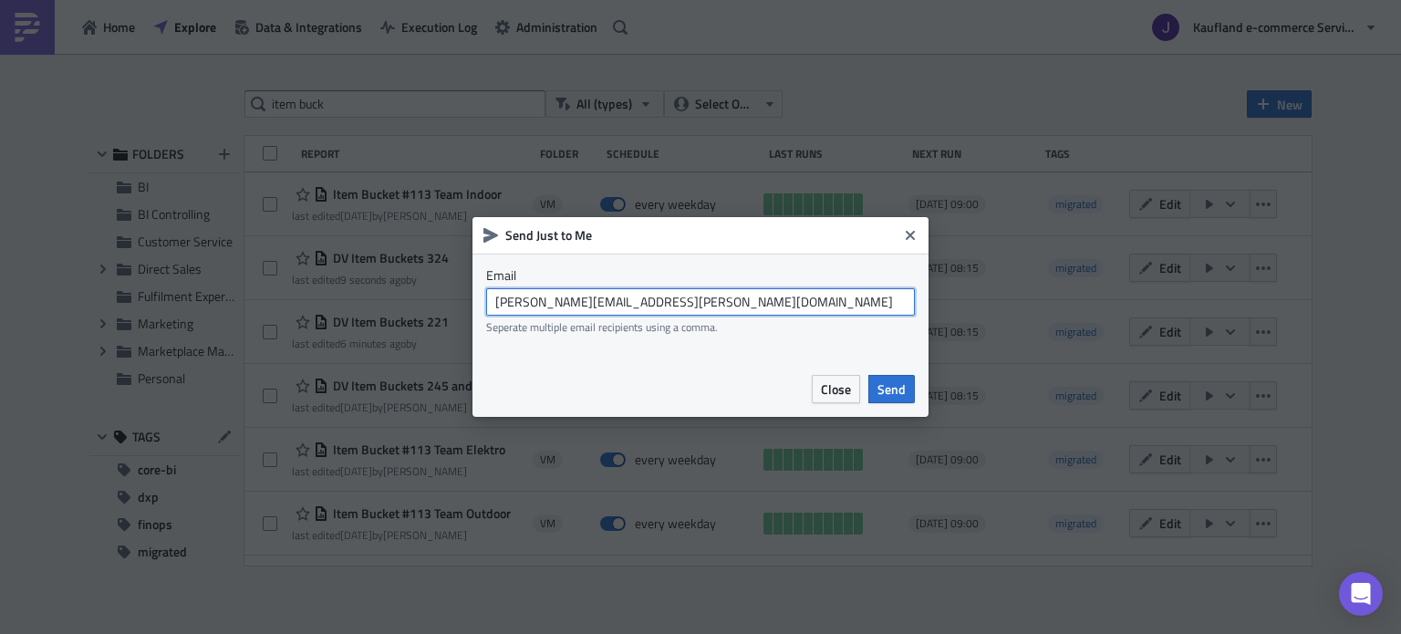
click at [573, 312] on input "[PERSON_NAME][EMAIL_ADDRESS][PERSON_NAME][DOMAIN_NAME]" at bounding box center [700, 301] width 429 height 27
click at [575, 299] on input "[PERSON_NAME][EMAIL_ADDRESS][PERSON_NAME][DOMAIN_NAME]" at bounding box center [700, 301] width 429 height 27
click at [715, 301] on input "[PERSON_NAME][EMAIL_ADDRESS][PERSON_NAME][DOMAIN_NAME]" at bounding box center [700, 301] width 429 height 27
type input "[EMAIL_ADDRESS][DOMAIN_NAME]"
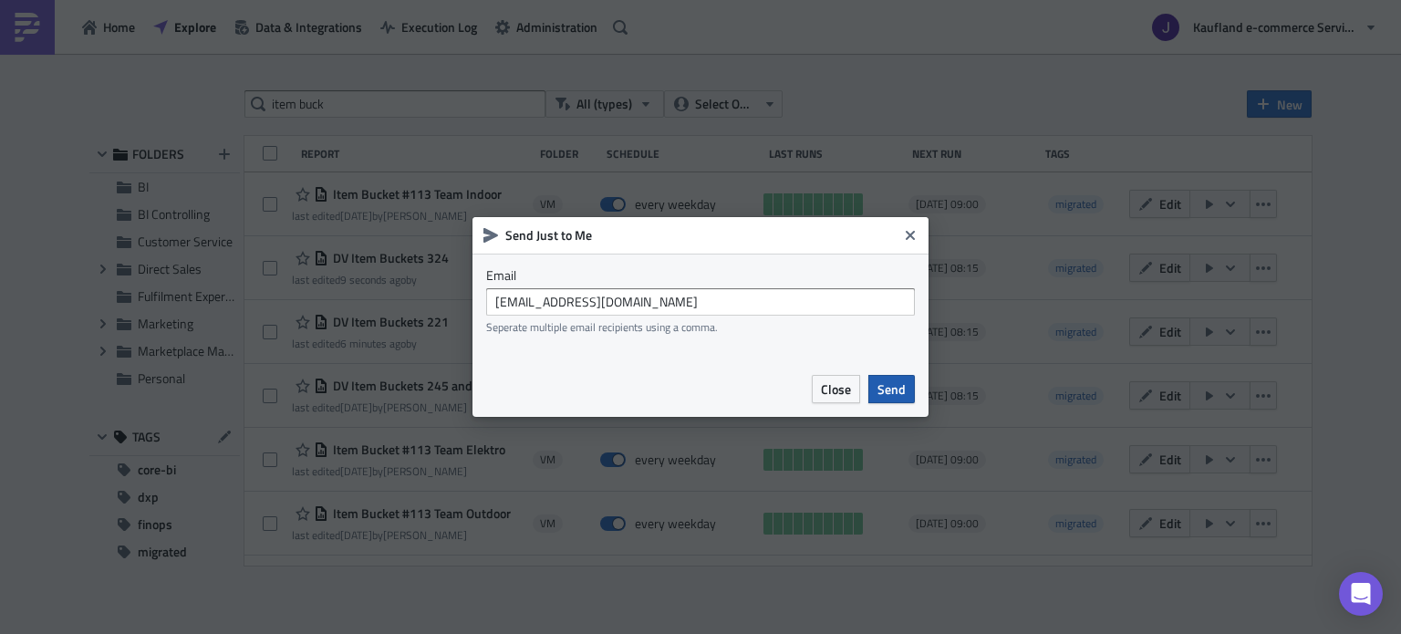
click at [890, 397] on span "Send" at bounding box center [891, 388] width 28 height 19
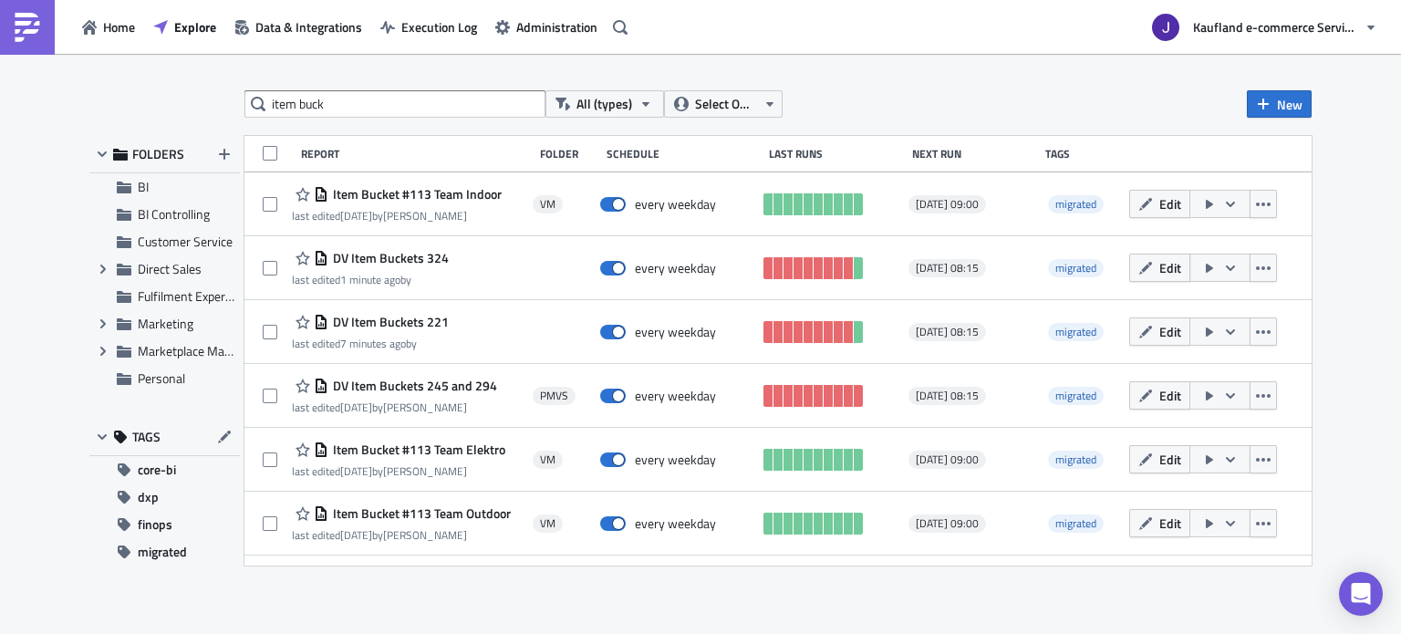
click at [1142, 275] on button "Edit" at bounding box center [1159, 268] width 61 height 28
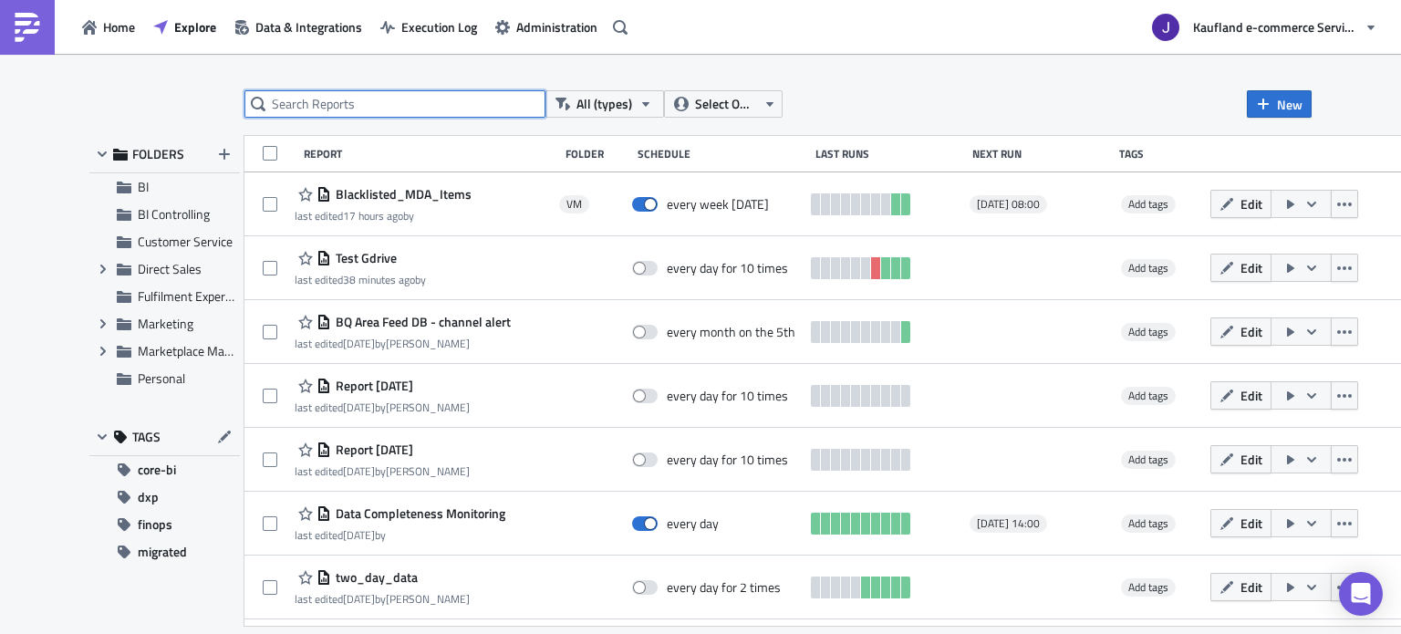
click at [396, 111] on input "text" at bounding box center [394, 103] width 301 height 27
type input "item bucket"
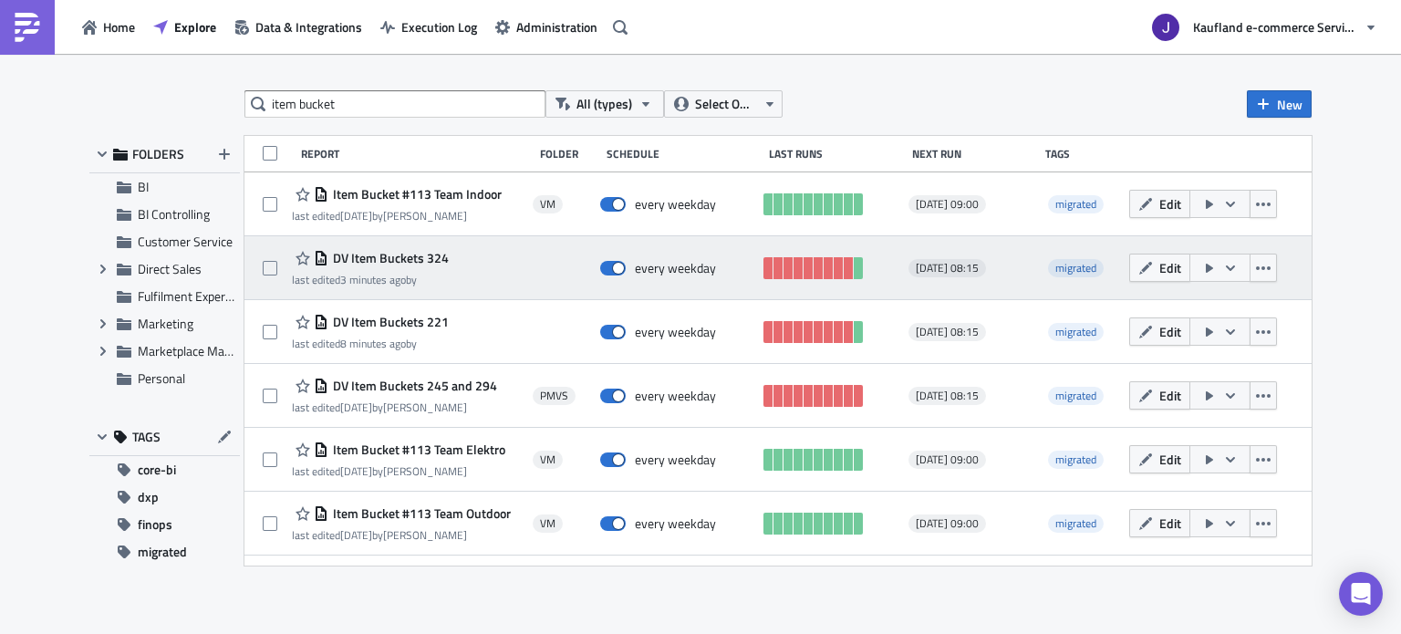
click at [1204, 263] on icon "button" at bounding box center [1209, 268] width 15 height 15
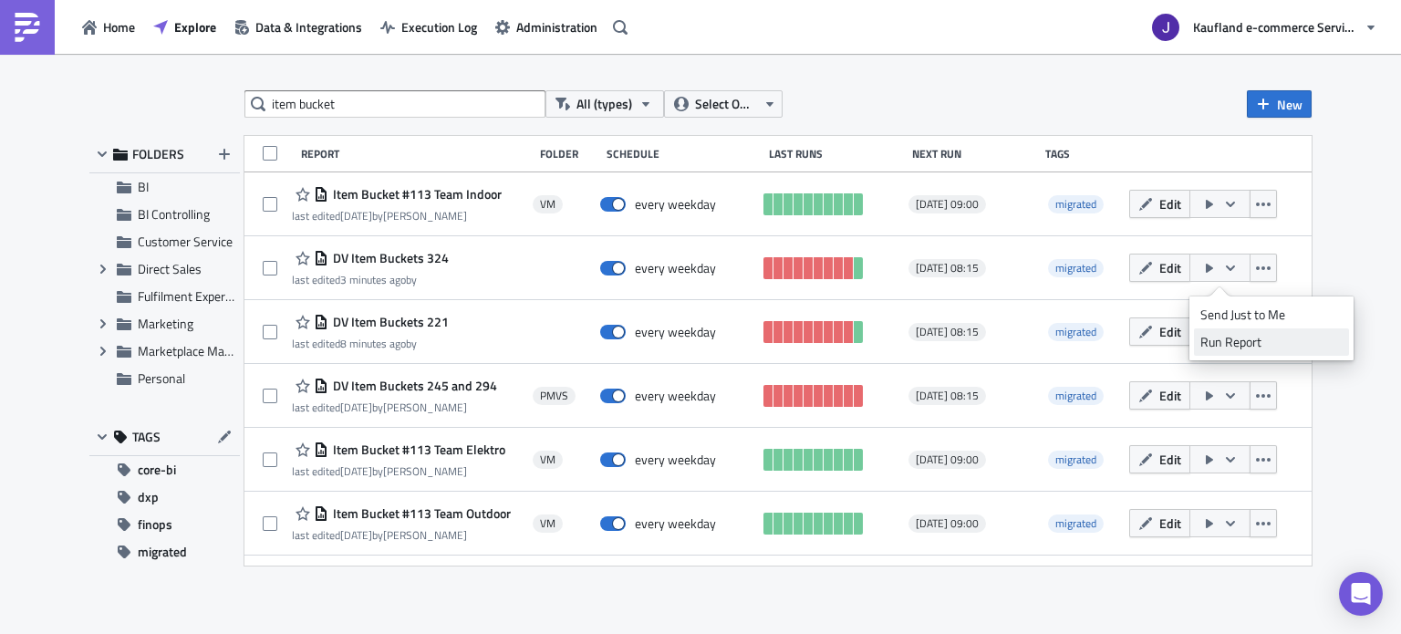
click at [1237, 334] on div "Run Report" at bounding box center [1271, 342] width 142 height 18
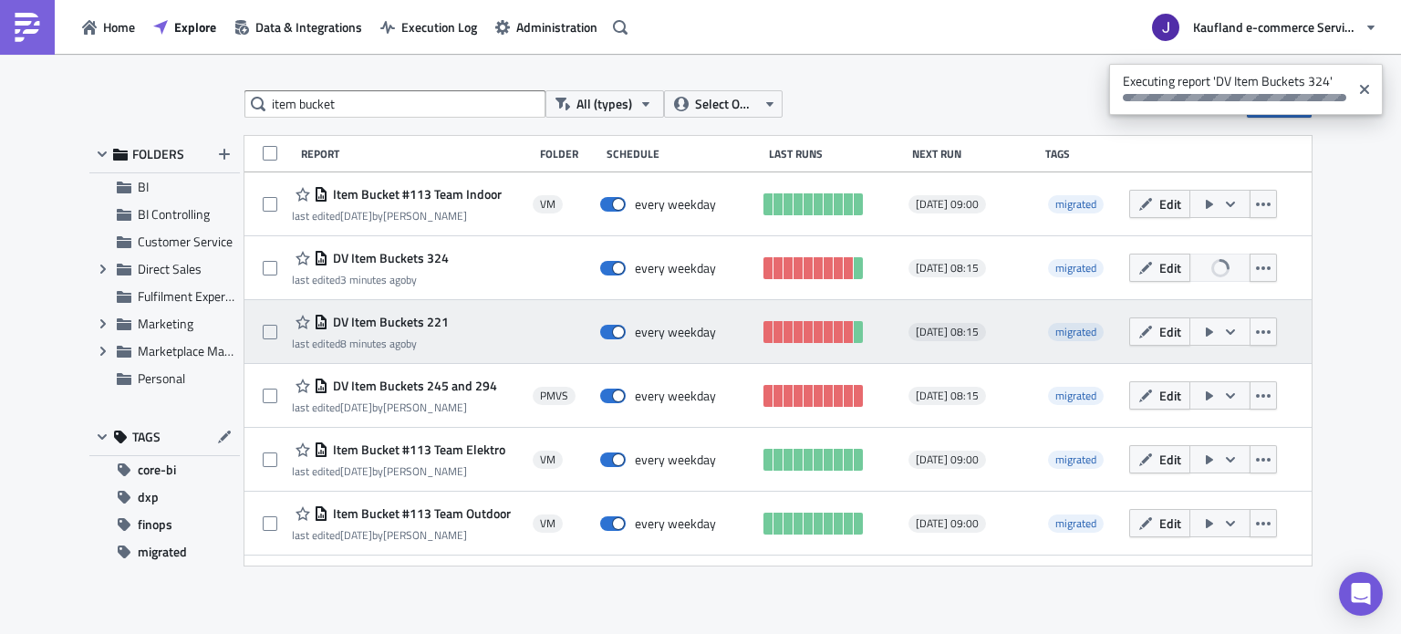
click at [1226, 332] on icon "button" at bounding box center [1230, 332] width 15 height 15
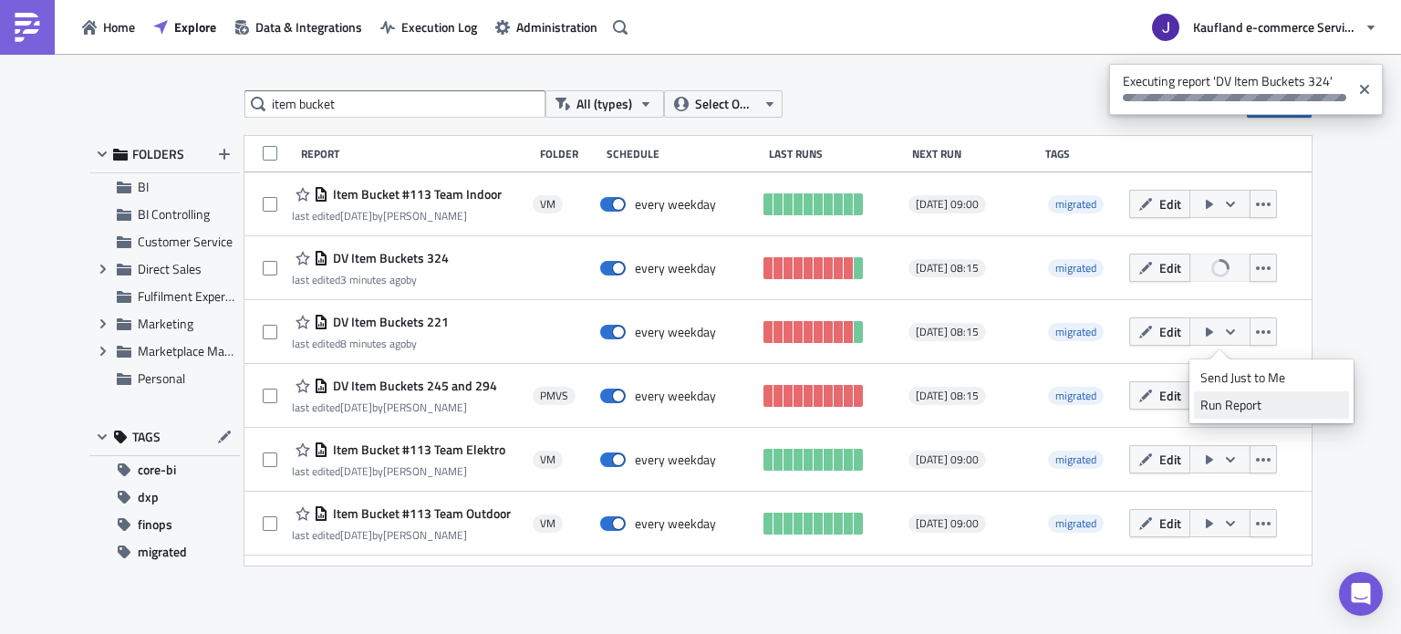
click at [1249, 409] on div "Run Report" at bounding box center [1271, 405] width 142 height 18
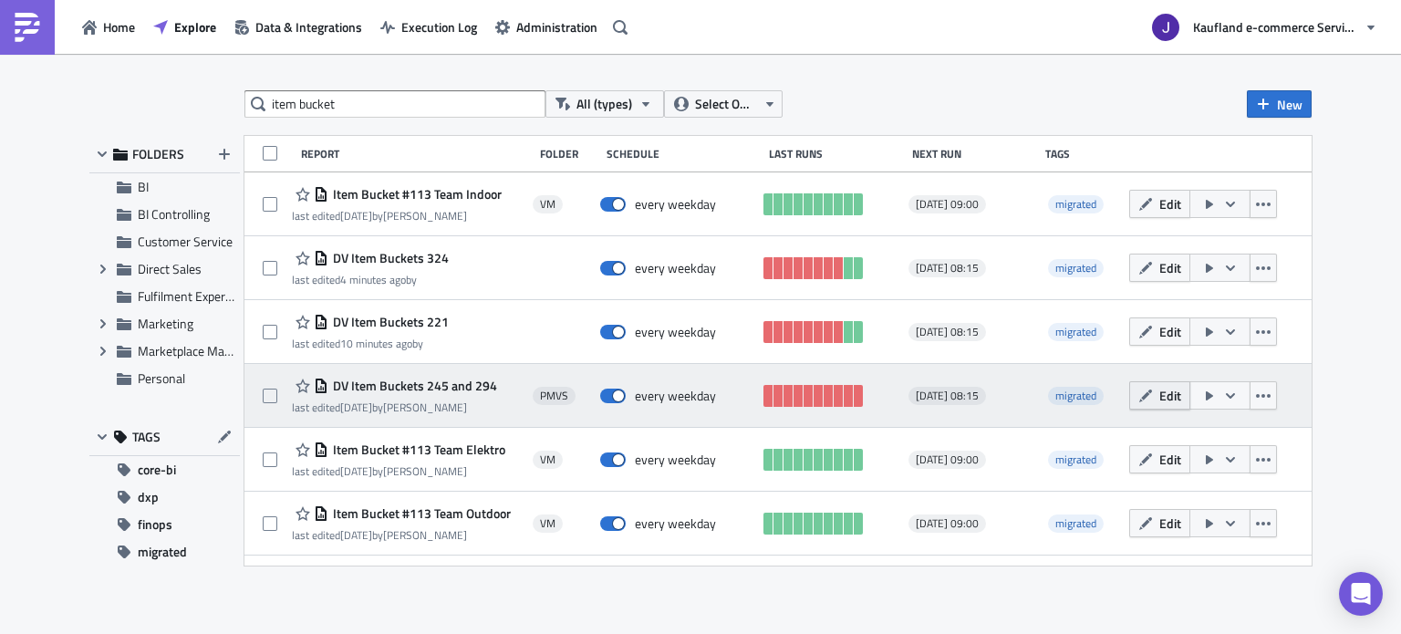
click at [1144, 399] on icon "button" at bounding box center [1145, 395] width 15 height 15
